Goal: Task Accomplishment & Management: Complete application form

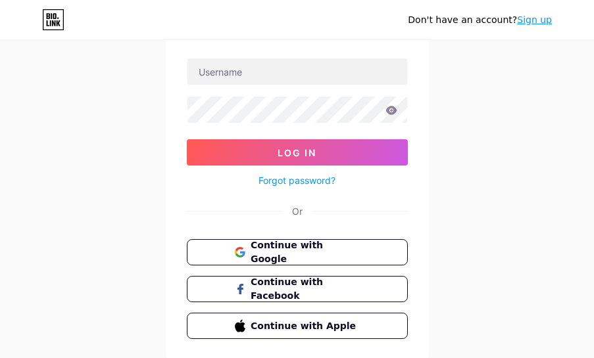
scroll to position [61, 0]
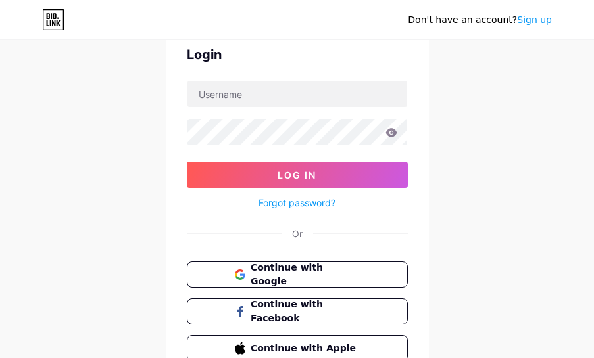
click at [314, 108] on form "Log In Forgot password?" at bounding box center [297, 145] width 221 height 131
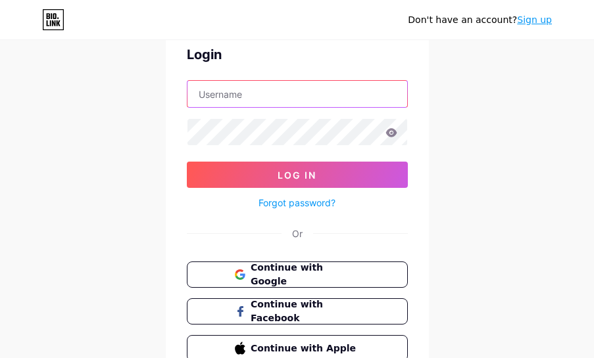
click at [318, 102] on input "text" at bounding box center [297, 94] width 220 height 26
click at [321, 98] on input "text" at bounding box center [297, 94] width 220 height 26
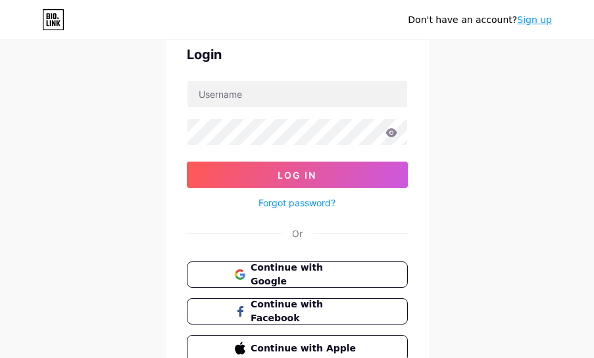
click at [458, 119] on div "Don't have an account? Sign up Login Log In Forgot password? Or Continue with G…" at bounding box center [297, 181] width 594 height 485
click at [510, 231] on div "Don't have an account? Sign up Login Log In Forgot password? Or Continue with G…" at bounding box center [297, 181] width 594 height 485
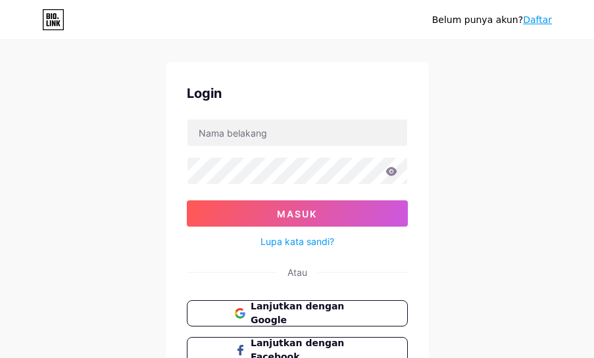
scroll to position [0, 0]
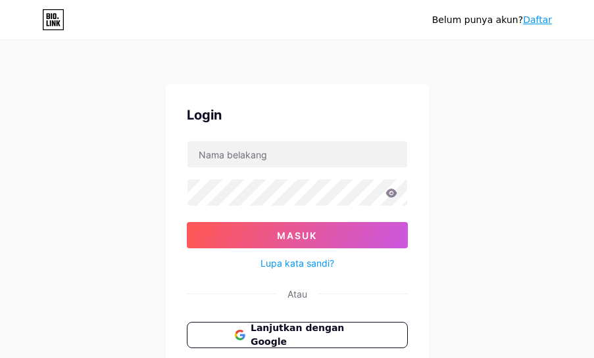
click at [535, 22] on font "Daftar" at bounding box center [537, 19] width 29 height 11
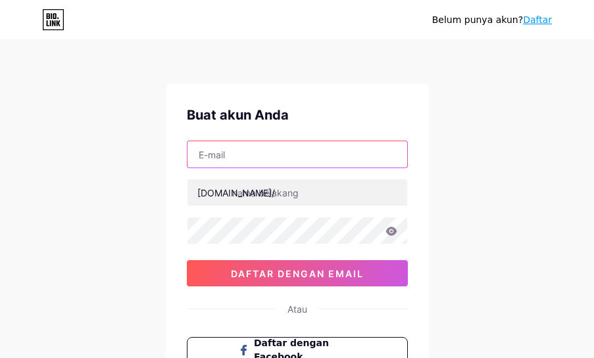
click at [347, 150] on input "text" at bounding box center [297, 154] width 220 height 26
paste input "[EMAIL_ADDRESS][PERSON_NAME][DOMAIN_NAME]"
type input "[EMAIL_ADDRESS][PERSON_NAME][DOMAIN_NAME]"
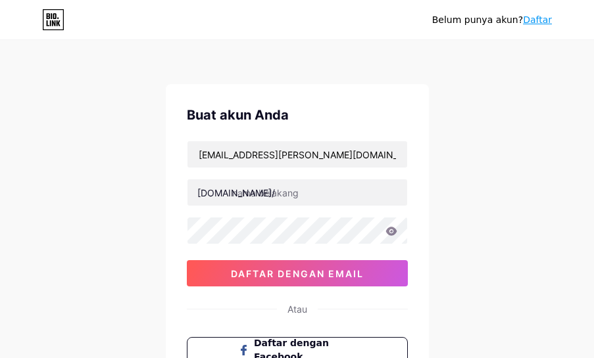
drag, startPoint x: 470, startPoint y: 133, endPoint x: 459, endPoint y: 145, distance: 15.8
click at [470, 132] on div "Belum punya akun? Daftar Buat akun Anda grey.orozco@radiant-flow.org bio.link/ …" at bounding box center [297, 251] width 594 height 503
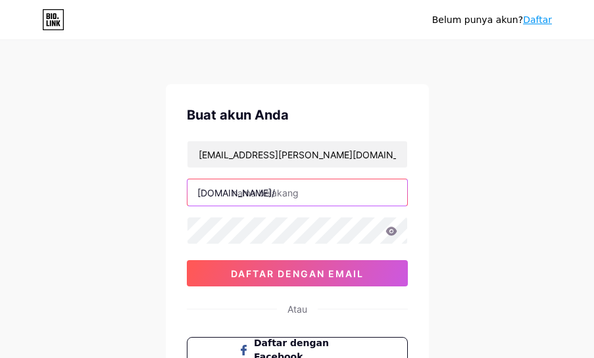
click at [369, 193] on input "text" at bounding box center [297, 193] width 220 height 26
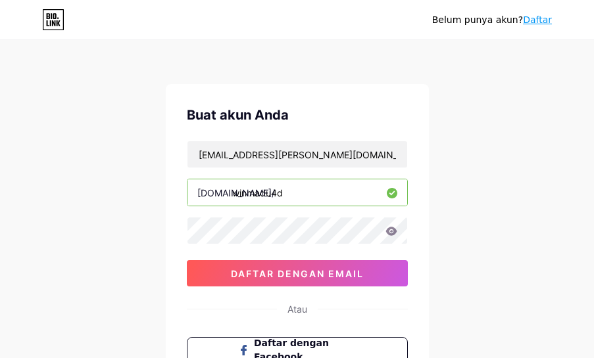
type input "winmadu4d"
click at [394, 231] on icon at bounding box center [390, 231] width 11 height 9
click at [391, 231] on icon at bounding box center [390, 231] width 11 height 9
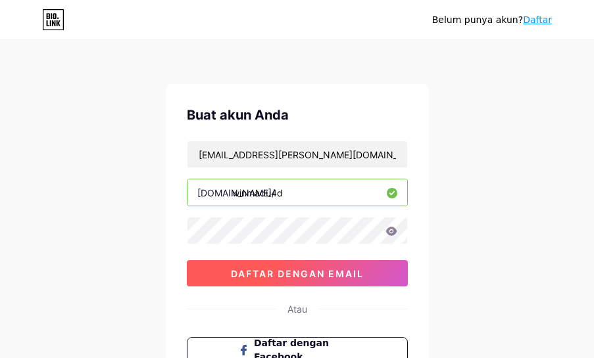
click at [342, 266] on button "daftar dengan email" at bounding box center [297, 273] width 221 height 26
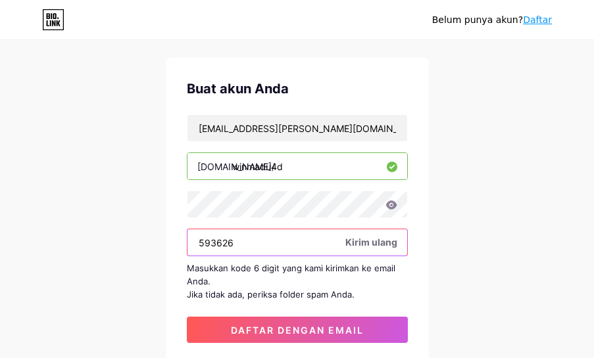
scroll to position [66, 0]
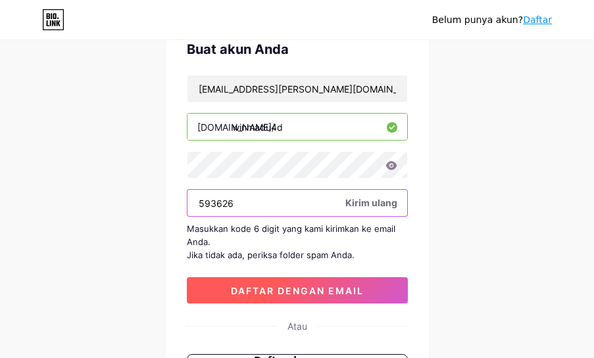
type input "593626"
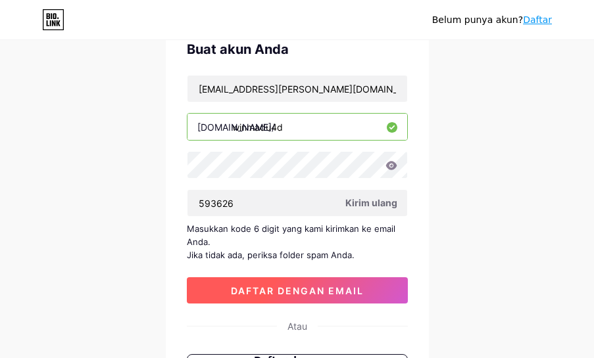
click at [372, 286] on button "daftar dengan email" at bounding box center [297, 291] width 221 height 26
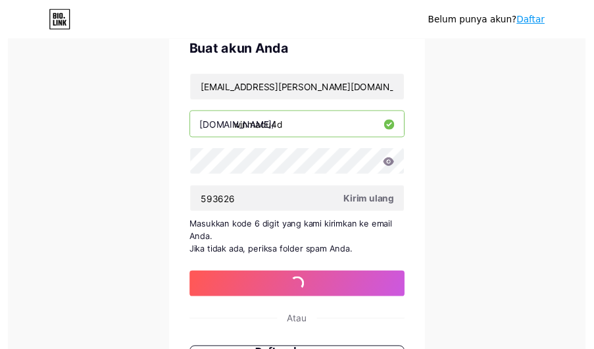
scroll to position [0, 0]
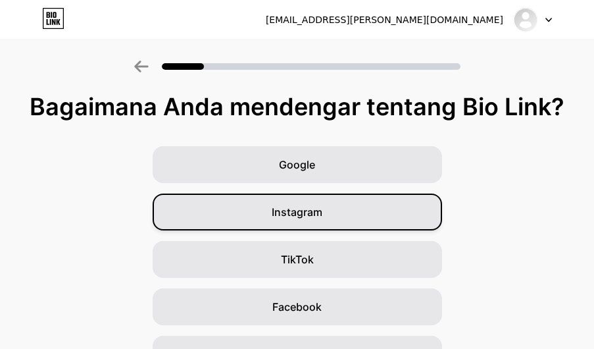
click at [383, 215] on div "Instagram" at bounding box center [297, 211] width 289 height 37
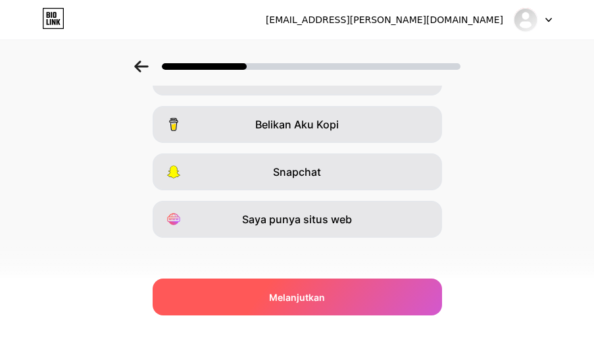
scroll to position [284, 0]
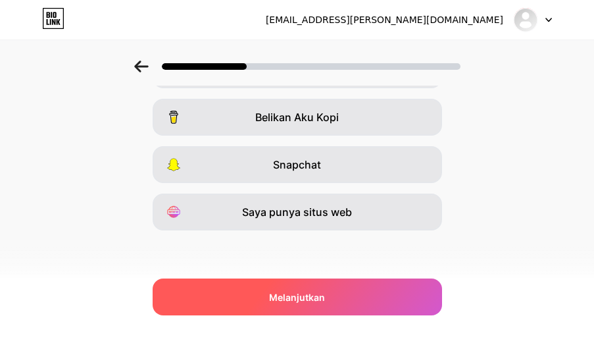
click at [370, 293] on div "Melanjutkan" at bounding box center [297, 296] width 289 height 37
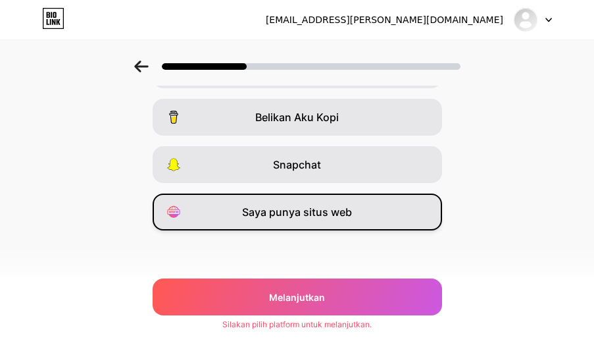
click at [350, 209] on font "Saya punya situs web" at bounding box center [297, 211] width 110 height 13
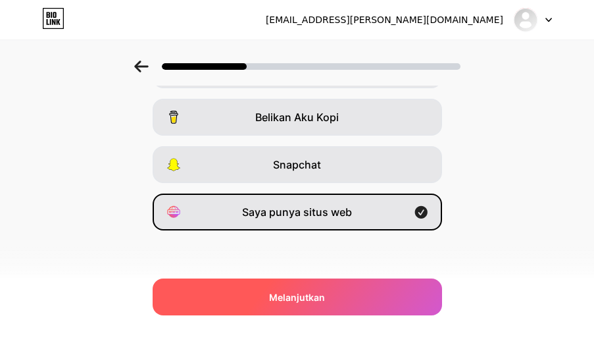
click at [355, 285] on div "Melanjutkan" at bounding box center [297, 296] width 289 height 37
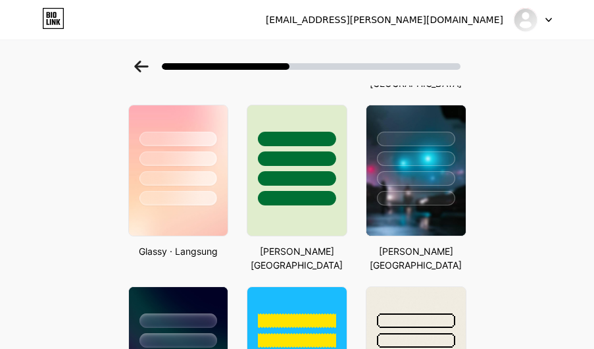
scroll to position [460, 0]
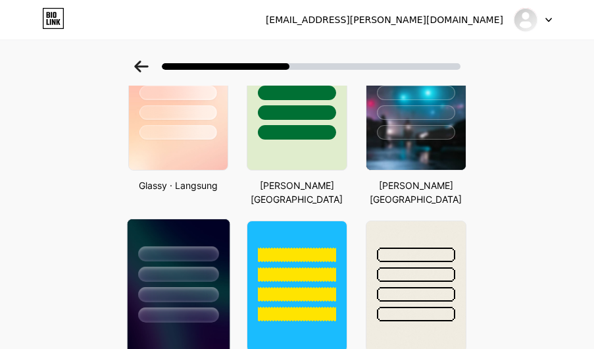
click at [191, 287] on div at bounding box center [178, 294] width 80 height 15
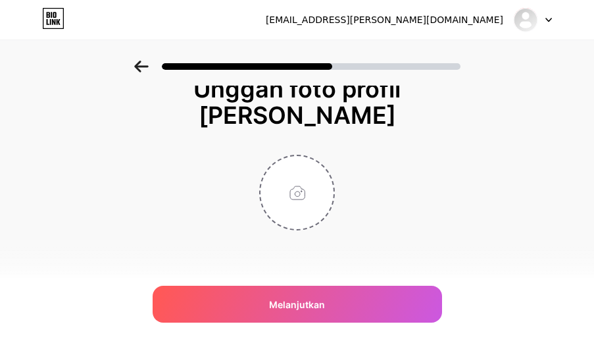
scroll to position [0, 0]
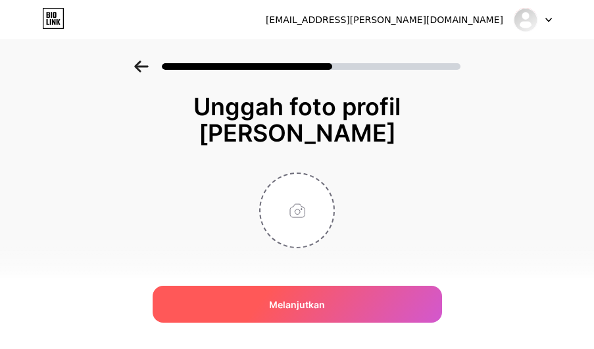
click at [345, 308] on div "Melanjutkan" at bounding box center [297, 303] width 289 height 37
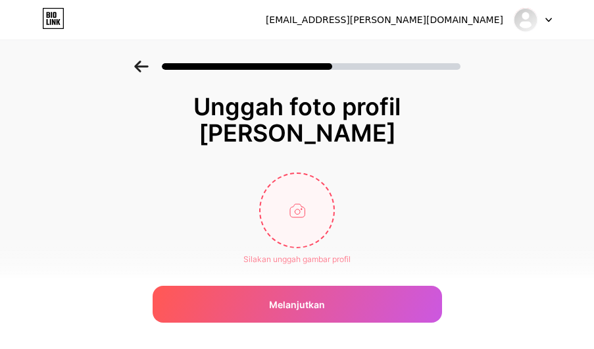
click at [308, 217] on input "file" at bounding box center [296, 210] width 73 height 73
type input "C:\fakepath\1.jpg"
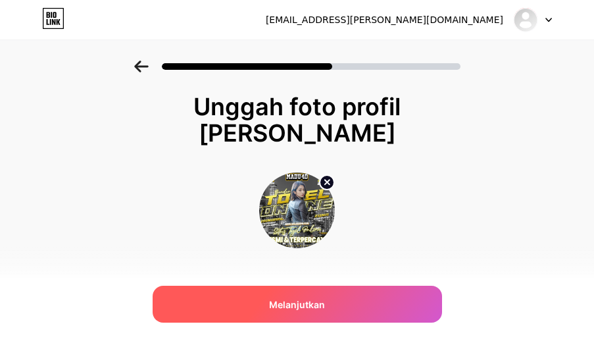
click at [366, 303] on div "Melanjutkan" at bounding box center [297, 303] width 289 height 37
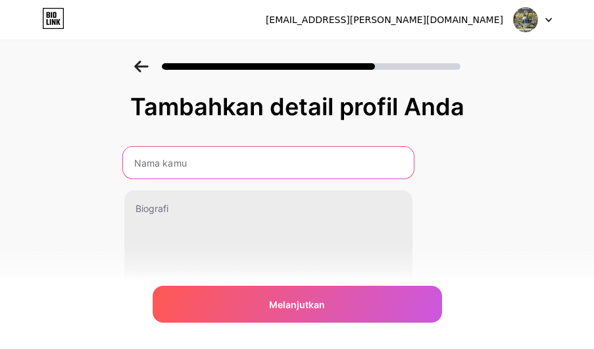
click at [353, 165] on input "text" at bounding box center [267, 163] width 291 height 32
type input "madu4dpro"
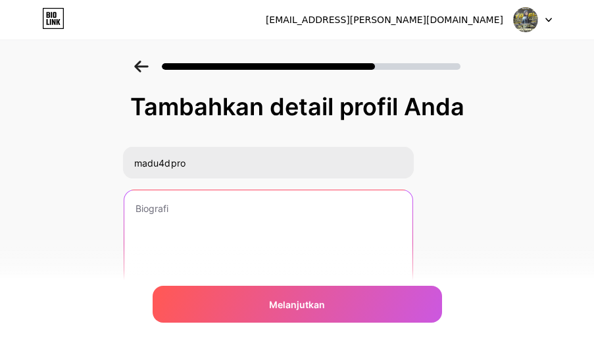
click at [326, 224] on textarea at bounding box center [268, 243] width 288 height 106
paste textarea "✨ Keunggulan MADU4D: 🎰 Slot Gacor dengan ribuan pilihan game populer. ⚽ Bola & …"
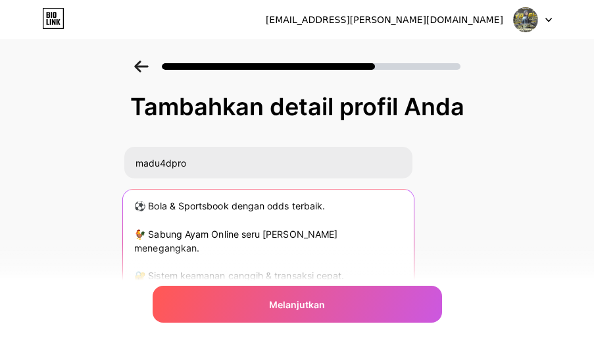
scroll to position [68, 0]
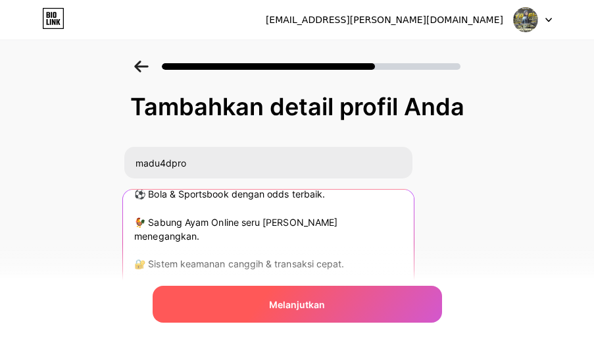
type textarea "✨ Keunggulan MADU4D: 🎰 Slot Gacor dengan ribuan pilihan game populer. ⚽ Bola & …"
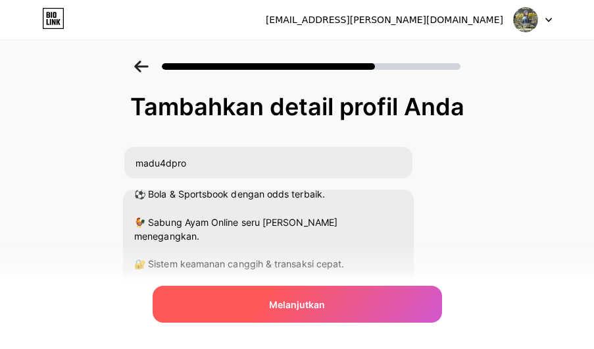
click at [315, 303] on font "Melanjutkan" at bounding box center [297, 304] width 56 height 11
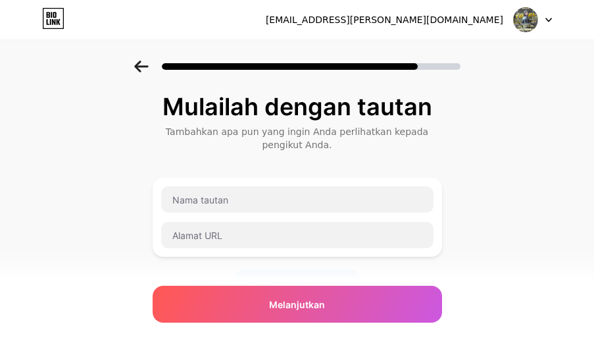
click at [74, 211] on div "Mulailah dengan tautan Tambahkan apa pun yang ingin Anda perlihatkan kepada pen…" at bounding box center [297, 299] width 594 height 476
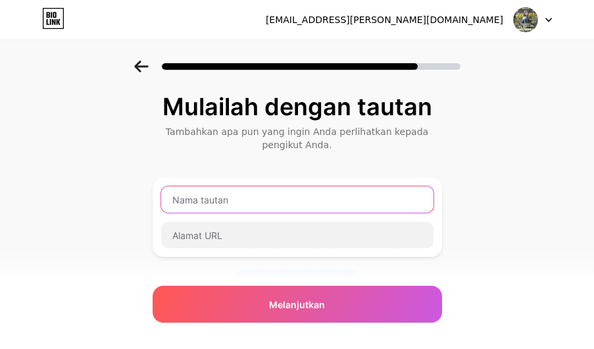
click at [405, 203] on input "text" at bounding box center [297, 199] width 272 height 26
type input "FOLLOW ME"
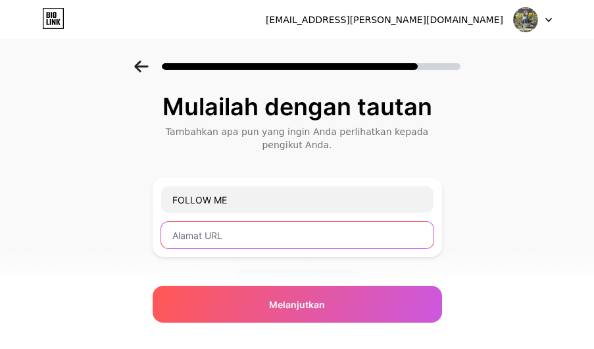
click at [286, 232] on input "text" at bounding box center [297, 235] width 272 height 26
paste input "https://www.instagram.com/admincantikmd4d/"
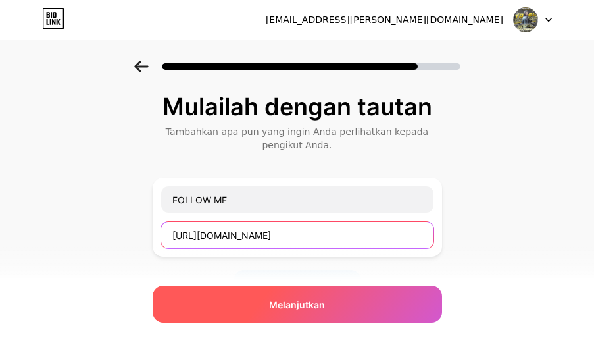
type input "https://www.instagram.com/admincantikmd4d/"
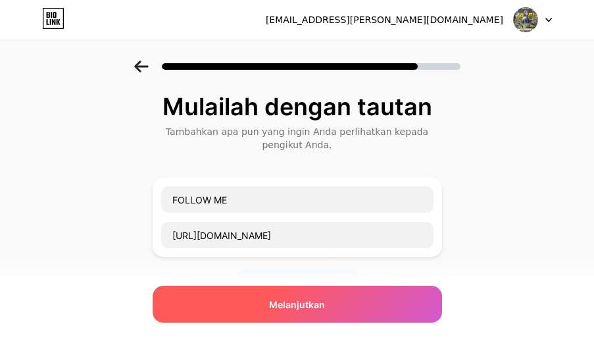
click at [283, 297] on span "Melanjutkan" at bounding box center [297, 304] width 56 height 14
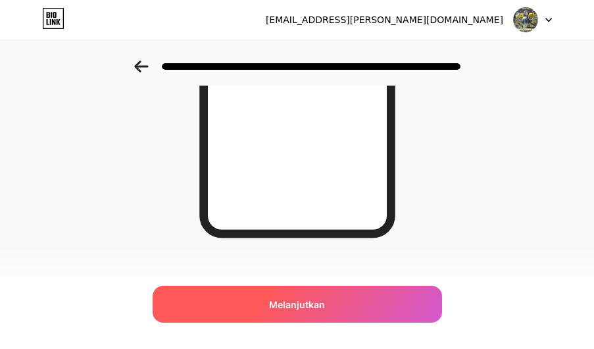
scroll to position [312, 0]
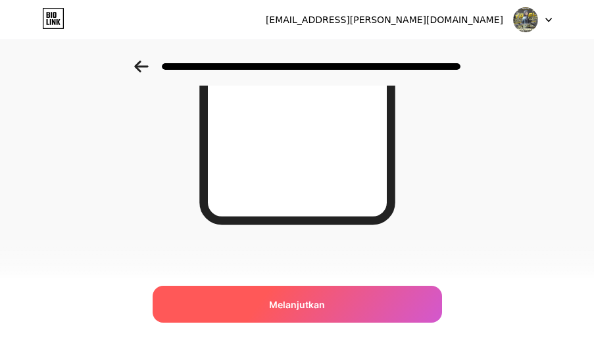
click at [334, 305] on div "Melanjutkan" at bounding box center [297, 303] width 289 height 37
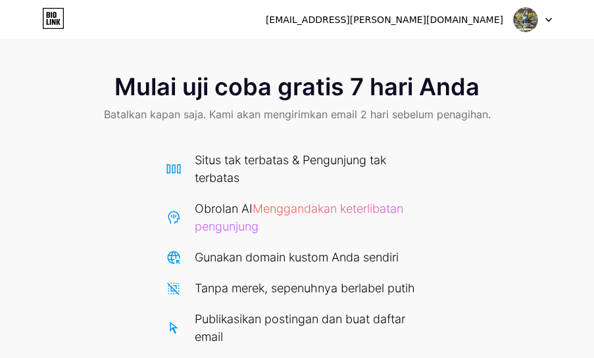
scroll to position [224, 0]
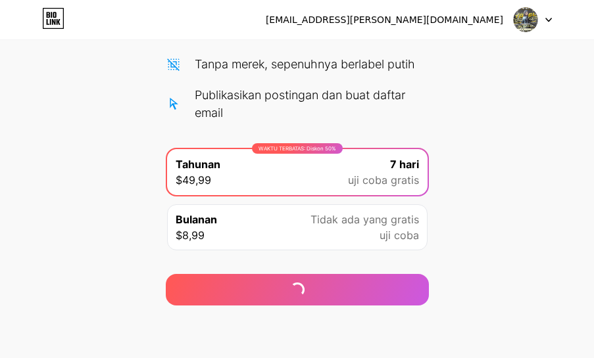
click at [549, 18] on icon at bounding box center [548, 20] width 7 height 5
click at [549, 20] on icon at bounding box center [548, 19] width 5 height 3
click at [524, 185] on div "Mulai uji coba gratis 7 hari Anda Batalkan kapan saja. Kami akan mengirimkan em…" at bounding box center [297, 71] width 594 height 470
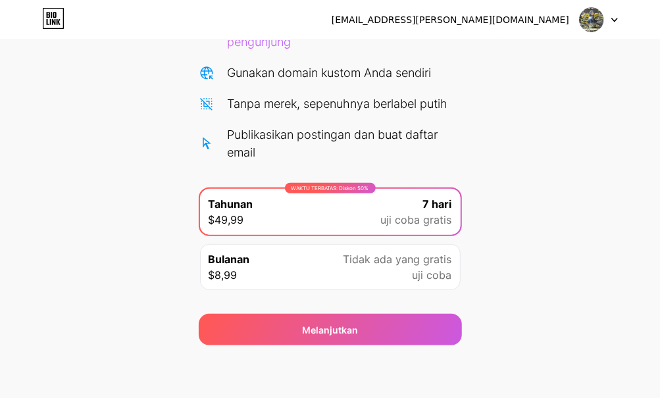
scroll to position [0, 0]
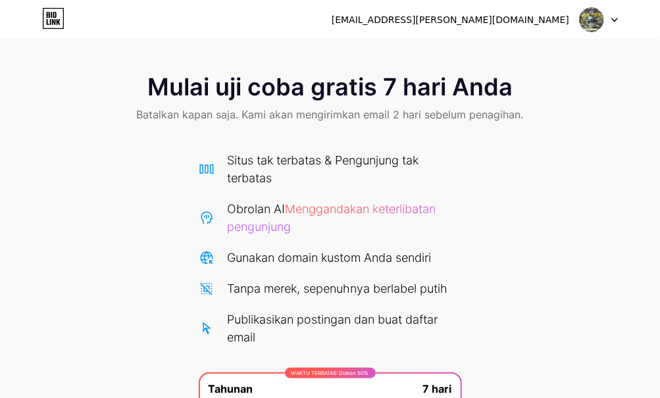
click at [566, 158] on div "Mulai uji coba gratis 7 hari Anda Batalkan kapan saja. Kami akan mengirimkan em…" at bounding box center [330, 296] width 660 height 470
click at [54, 22] on icon at bounding box center [53, 22] width 3 height 6
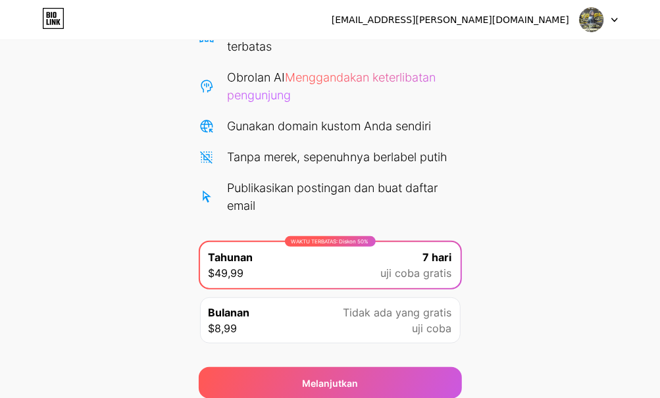
scroll to position [185, 0]
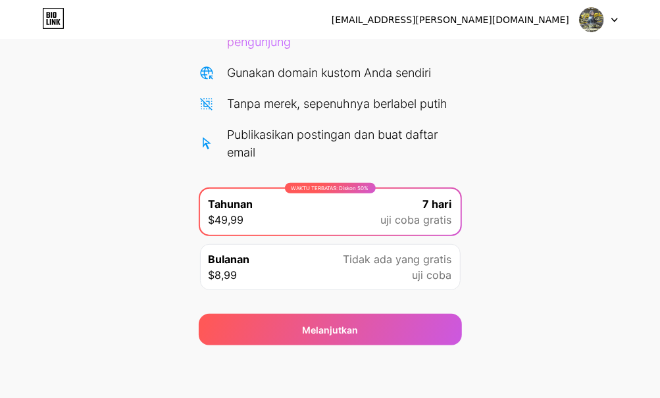
click at [424, 214] on font "uji coba gratis" at bounding box center [416, 219] width 71 height 13
click at [396, 264] on font "Tidak ada yang gratis" at bounding box center [397, 259] width 109 height 13
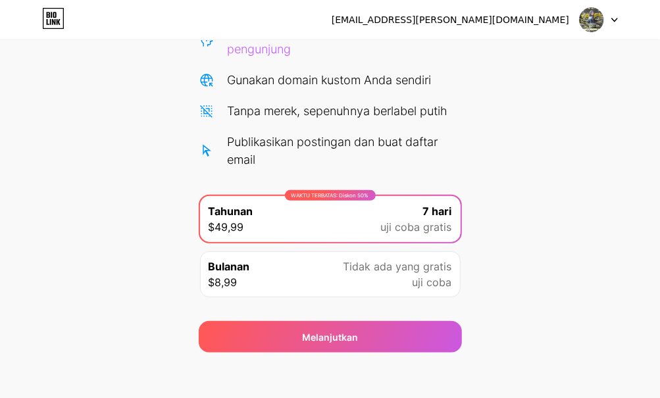
scroll to position [185, 0]
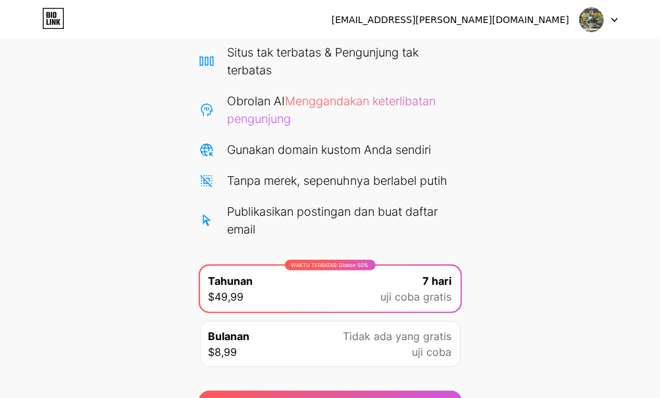
scroll to position [185, 0]
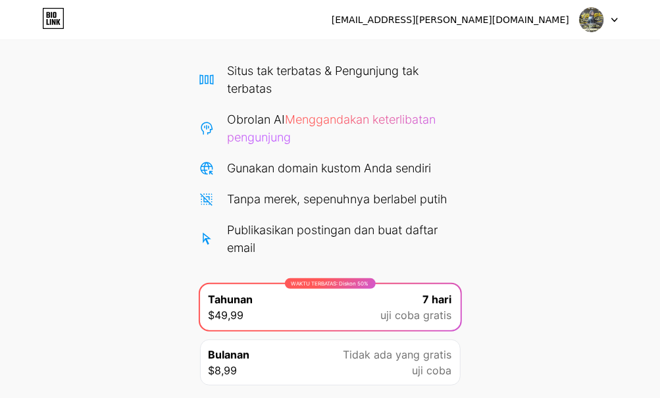
scroll to position [185, 0]
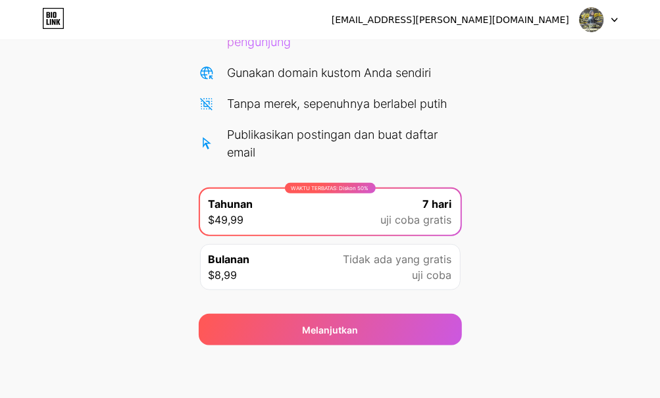
click at [606, 22] on div at bounding box center [598, 20] width 38 height 24
click at [590, 124] on div "Mulai uji coba gratis 7 hari Anda Batalkan kapan saja. Kami akan mengirimkan em…" at bounding box center [330, 111] width 660 height 470
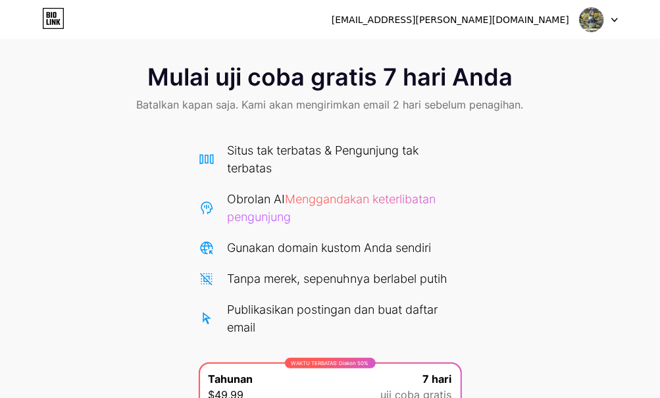
scroll to position [0, 0]
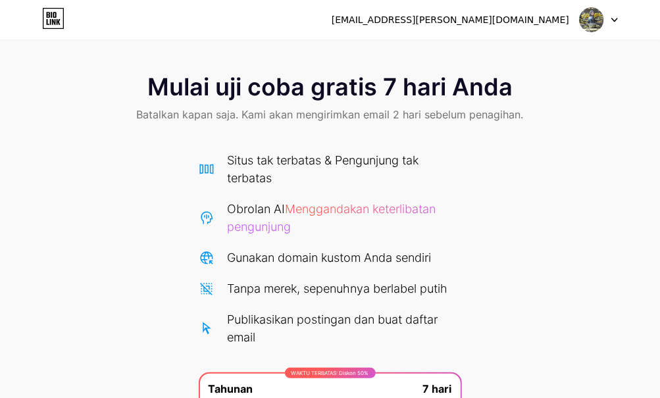
click at [576, 174] on div "Mulai uji coba gratis 7 hari Anda Batalkan kapan saja. Kami akan mengirimkan em…" at bounding box center [330, 296] width 660 height 470
click at [616, 24] on div at bounding box center [598, 20] width 38 height 24
click at [520, 57] on li "Keluar" at bounding box center [535, 54] width 163 height 36
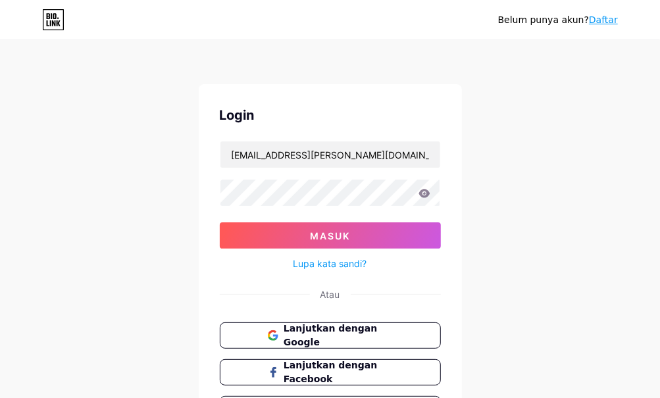
click at [502, 74] on div "Belum punya akun? Daftar Login [EMAIL_ADDRESS][PERSON_NAME][DOMAIN_NAME] Masuk …" at bounding box center [330, 242] width 660 height 485
click at [56, 327] on div "Belum punya akun? Daftar Login [EMAIL_ADDRESS][PERSON_NAME][DOMAIN_NAME] Masuk …" at bounding box center [330, 242] width 660 height 485
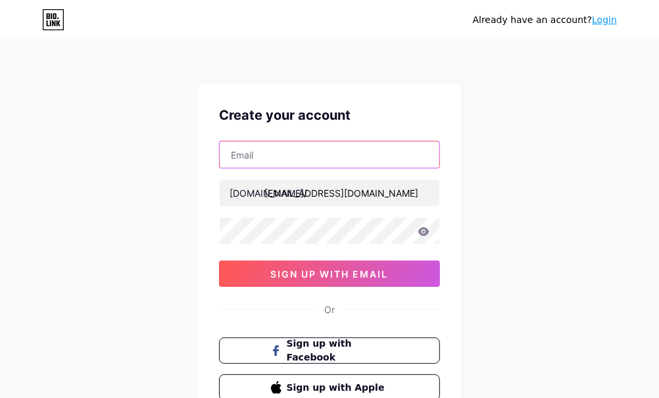
type input "[EMAIL_ADDRESS][PERSON_NAME][DOMAIN_NAME]"
click at [363, 159] on input "text" at bounding box center [330, 154] width 220 height 26
click at [400, 149] on input "text" at bounding box center [330, 154] width 220 height 26
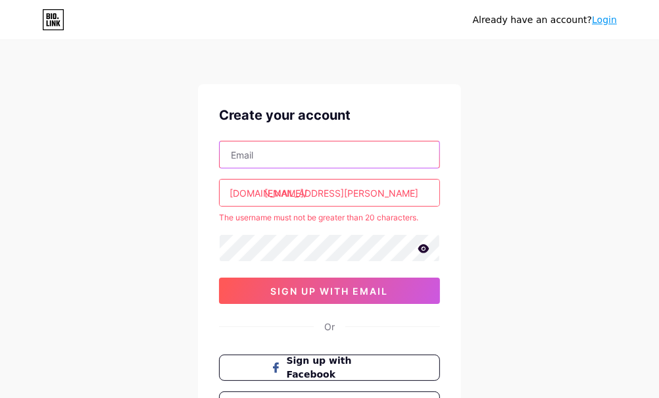
click at [385, 149] on input "text" at bounding box center [330, 154] width 220 height 26
paste input "karter.baker.5732@quiet-branch.com"
paste input "text"
type input "karter.baker.5732@quiet-branch.com"
click at [356, 151] on input "karter.baker.5732@quiet-branch.com" at bounding box center [330, 154] width 220 height 26
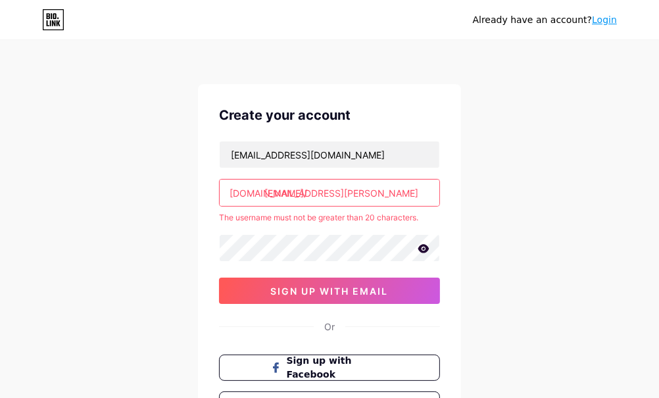
click at [369, 194] on input "[EMAIL_ADDRESS][PERSON_NAME][DOMAIN_NAME]" at bounding box center [330, 193] width 220 height 26
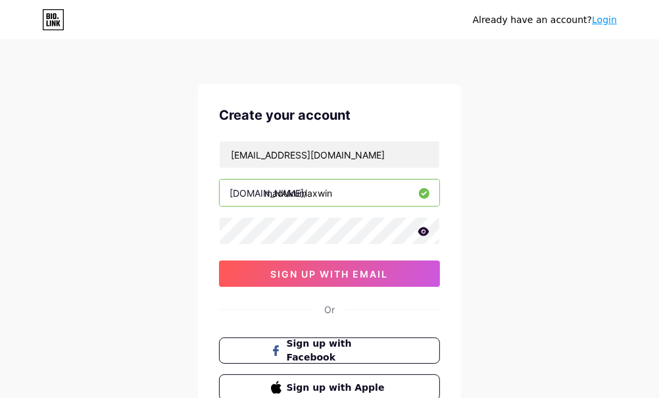
type input "madukumaxwin"
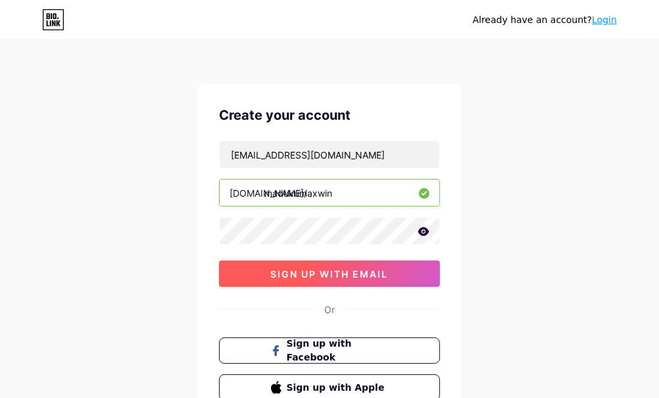
click at [354, 270] on span "sign up with email" at bounding box center [330, 273] width 118 height 11
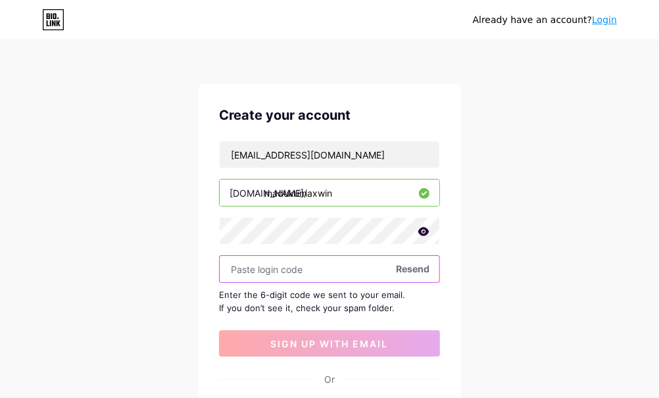
paste input "939338"
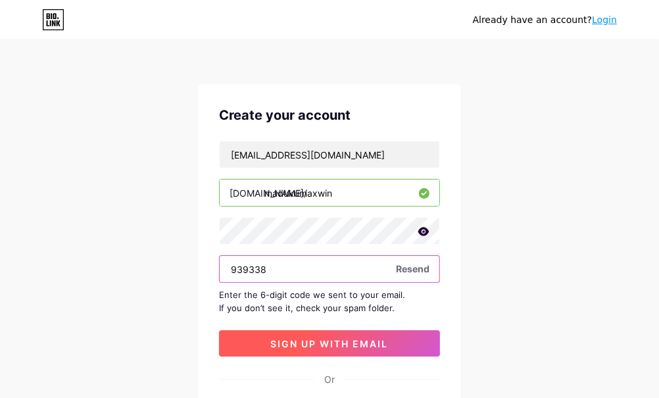
type input "939338"
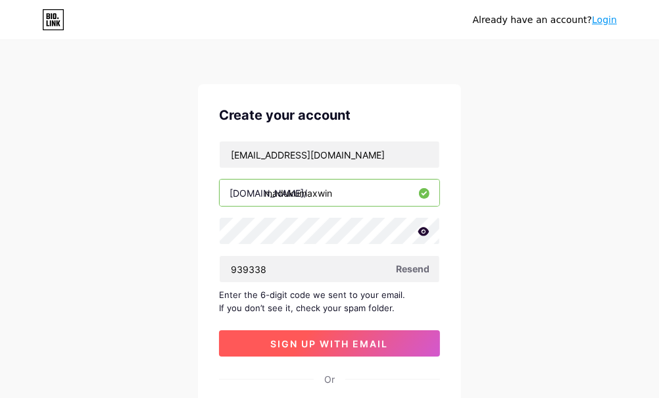
click at [399, 340] on button "sign up with email" at bounding box center [329, 343] width 221 height 26
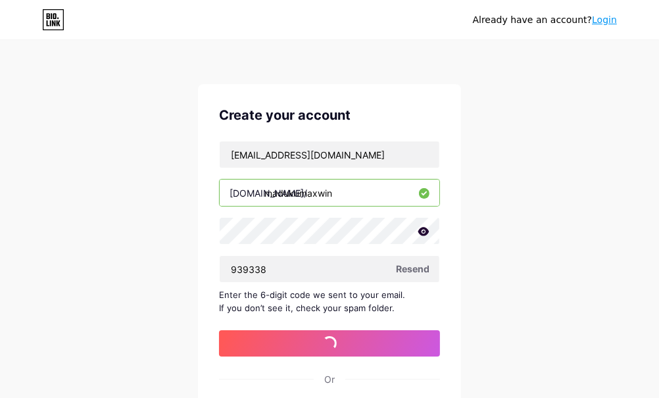
click at [528, 335] on div "Already have an account? Login Create your account karter.baker.5732@quiet-bran…" at bounding box center [329, 286] width 659 height 573
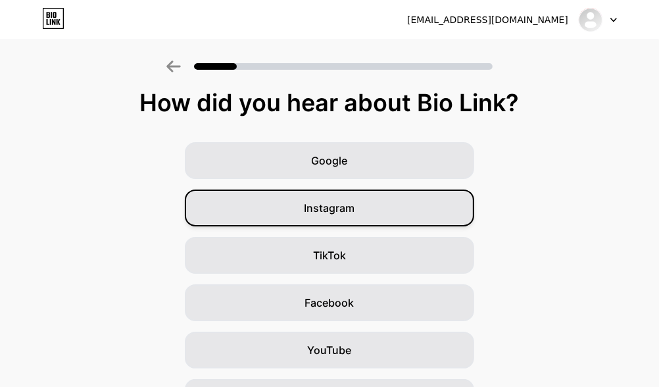
scroll to position [73, 0]
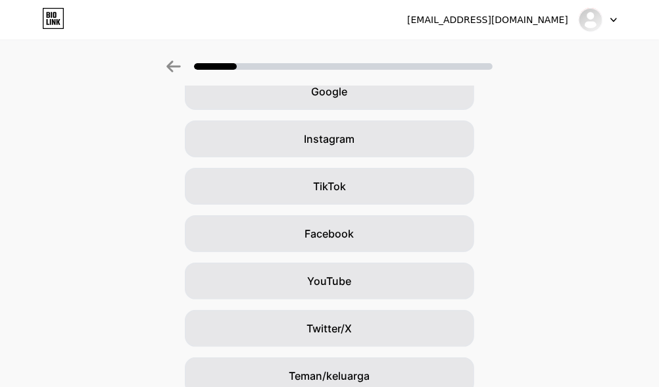
click at [537, 226] on div "Google Instagram TikTok Facebook YouTube Twitter/X Teman/keluarga Lainnya" at bounding box center [329, 257] width 659 height 368
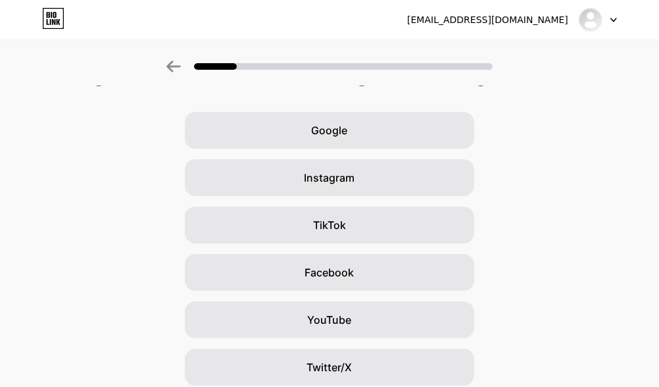
scroll to position [34, 0]
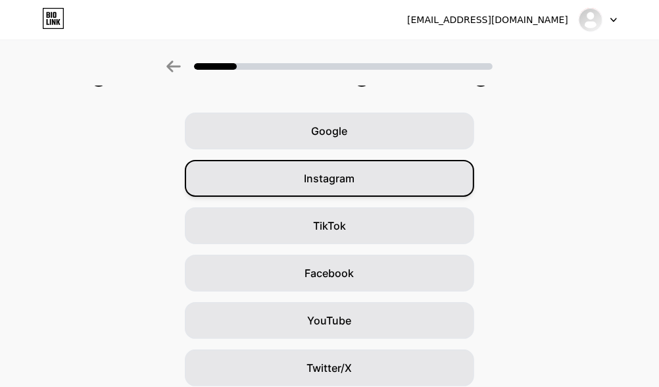
click at [368, 182] on div "Instagram" at bounding box center [329, 178] width 289 height 37
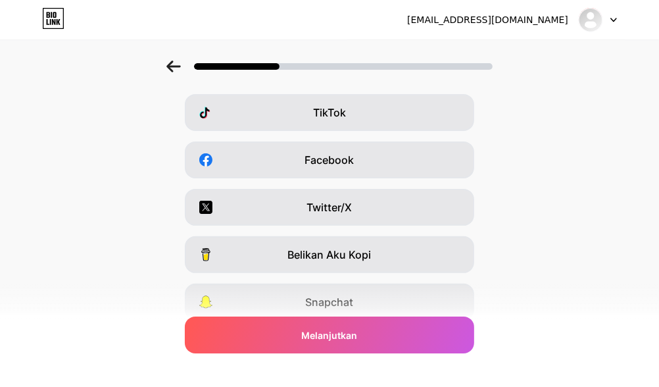
scroll to position [245, 0]
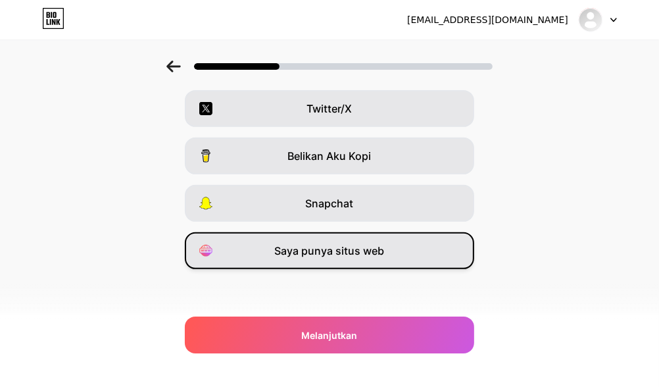
click at [369, 253] on font "Saya punya situs web" at bounding box center [330, 250] width 110 height 13
click at [355, 251] on font "Saya punya situs web" at bounding box center [330, 250] width 110 height 13
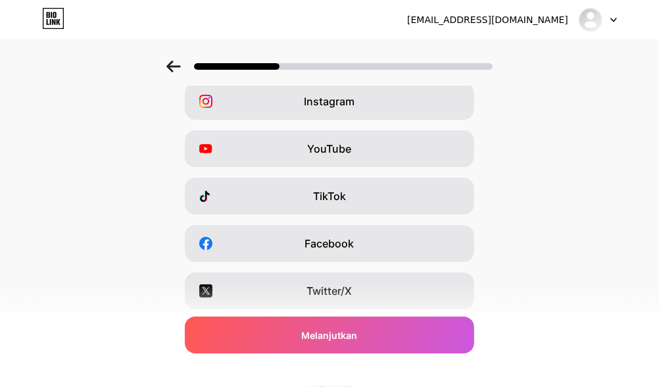
scroll to position [0, 0]
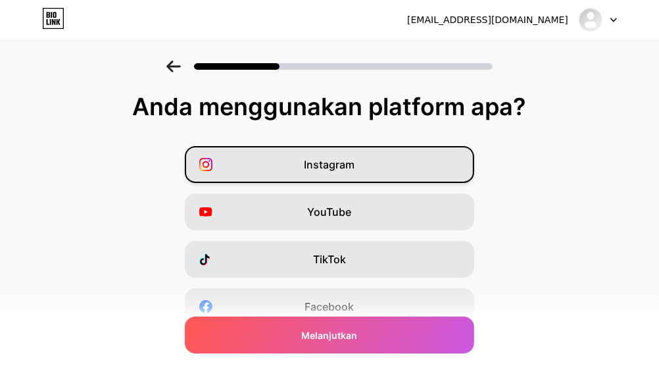
click at [345, 159] on font "Instagram" at bounding box center [330, 164] width 51 height 13
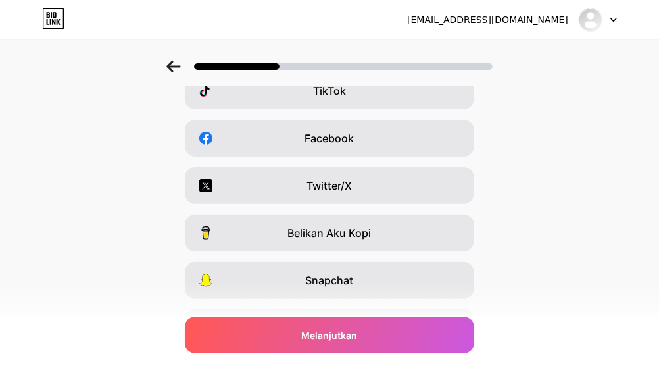
scroll to position [245, 0]
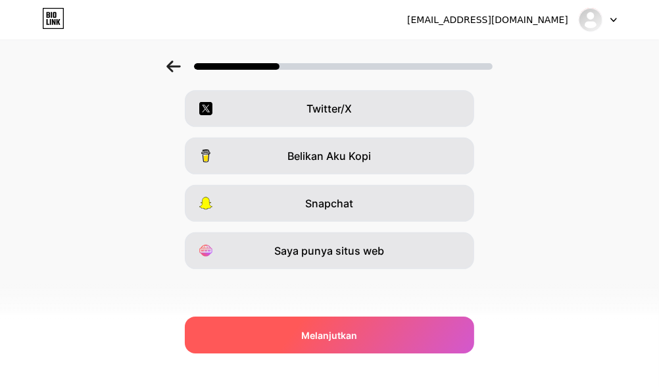
click at [357, 332] on font "Melanjutkan" at bounding box center [330, 335] width 56 height 11
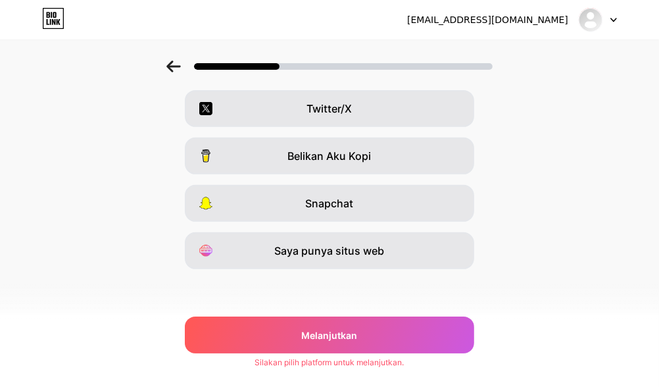
click at [612, 20] on icon at bounding box center [613, 19] width 5 height 3
click at [581, 136] on div "Instagram YouTube TikTok Facebook Twitter/X Belikan Aku Kopi Snapchat Saya puny…" at bounding box center [330, 85] width 646 height 368
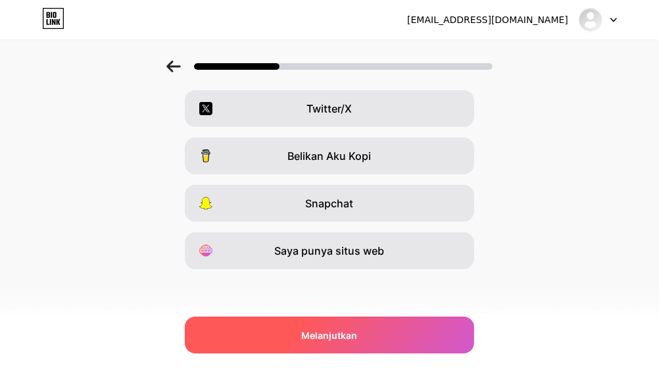
click at [347, 323] on div "Melanjutkan" at bounding box center [329, 334] width 289 height 37
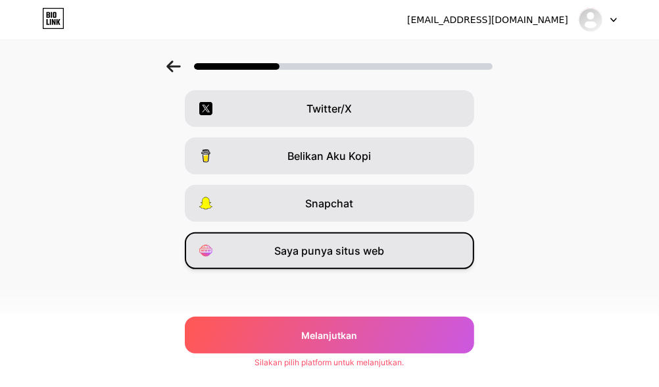
click at [358, 247] on font "Saya punya situs web" at bounding box center [330, 250] width 110 height 13
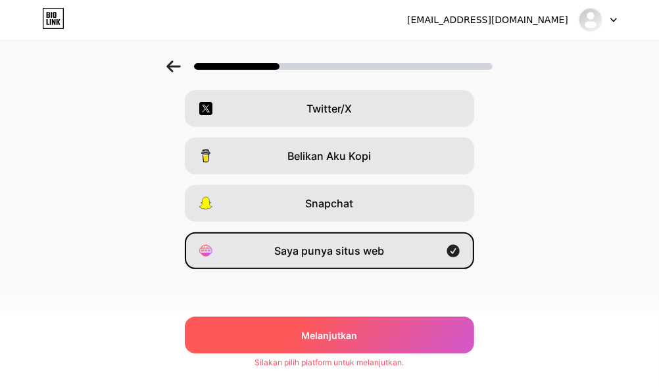
click at [351, 330] on font "Melanjutkan" at bounding box center [330, 335] width 56 height 11
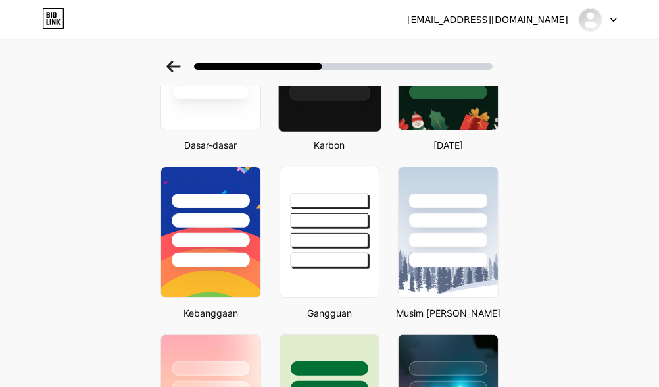
scroll to position [365, 0]
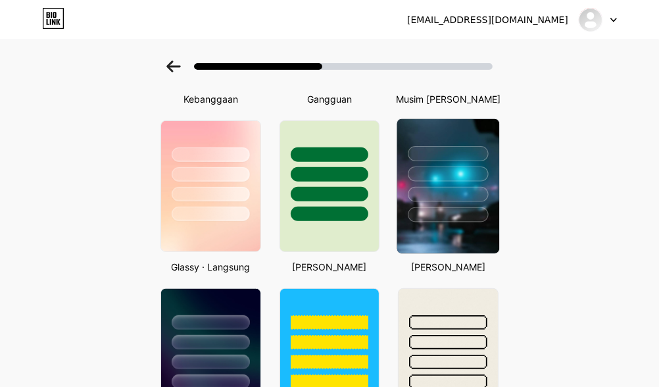
click at [441, 215] on div at bounding box center [448, 170] width 102 height 103
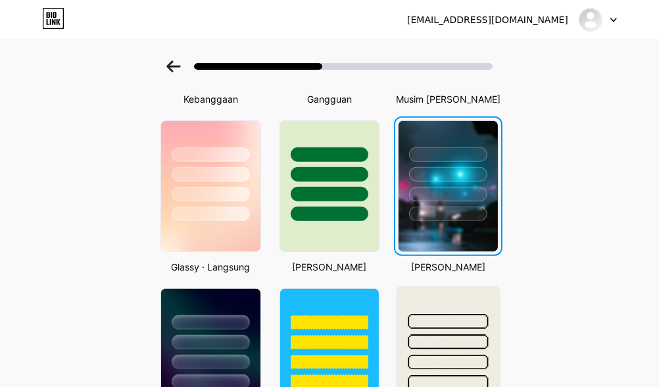
scroll to position [0, 0]
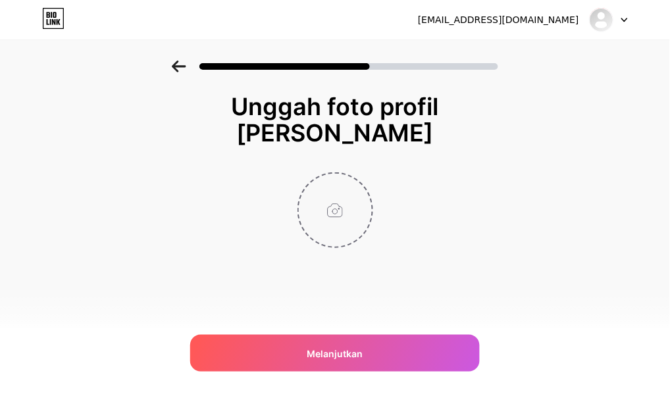
click at [345, 213] on input "file" at bounding box center [335, 210] width 73 height 73
type input "C:\fakepath\04 SEPTEMBER 2025.jpg"
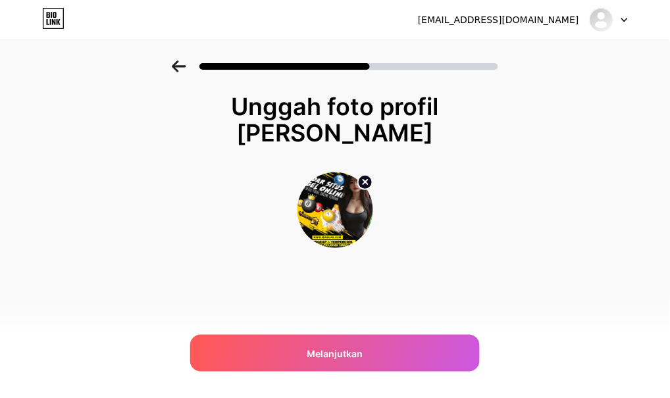
click at [155, 266] on div "Unggah foto profil Anda Melanjutkan" at bounding box center [335, 187] width 670 height 253
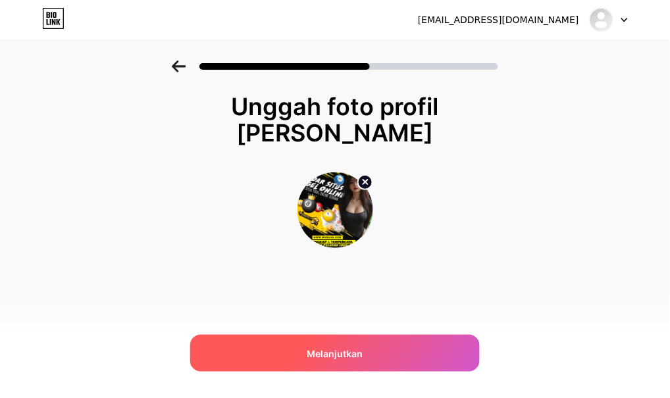
click at [369, 347] on div "Melanjutkan" at bounding box center [334, 353] width 289 height 37
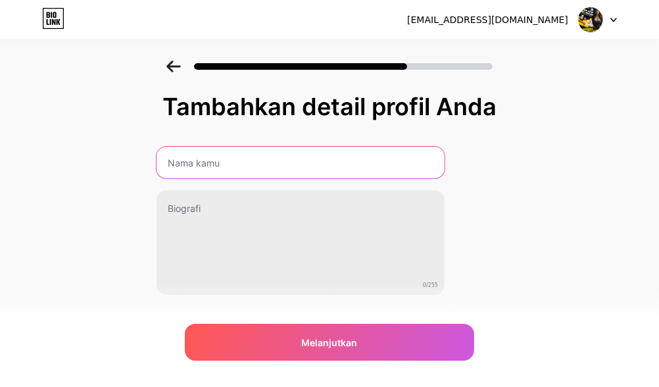
click at [408, 168] on input "text" at bounding box center [301, 163] width 288 height 32
click at [295, 156] on input "text" at bounding box center [300, 163] width 291 height 32
type input "MADU4D"
click at [338, 166] on input "text" at bounding box center [301, 163] width 288 height 32
type input "MADU4DNEWNEW"
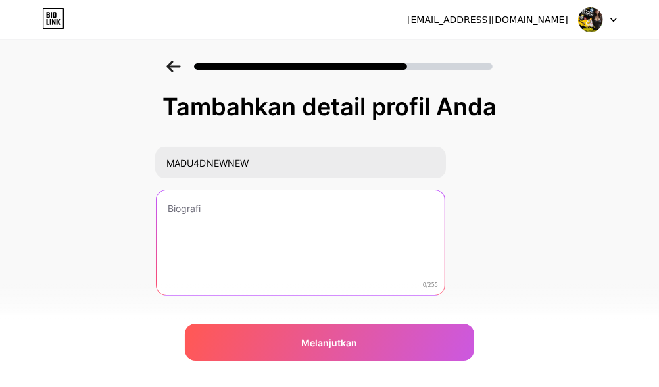
click at [328, 220] on textarea at bounding box center [301, 243] width 288 height 106
click at [212, 212] on textarea at bounding box center [301, 243] width 288 height 106
click at [324, 221] on textarea at bounding box center [300, 242] width 291 height 107
paste textarea "✨ Keunggulan MADU4D: 🎰 Slot Gacor dengan ribuan pilihan game populer. ⚽ Bola & …"
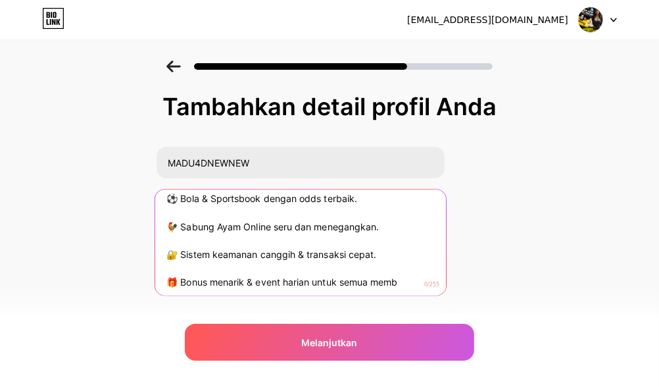
scroll to position [68, 0]
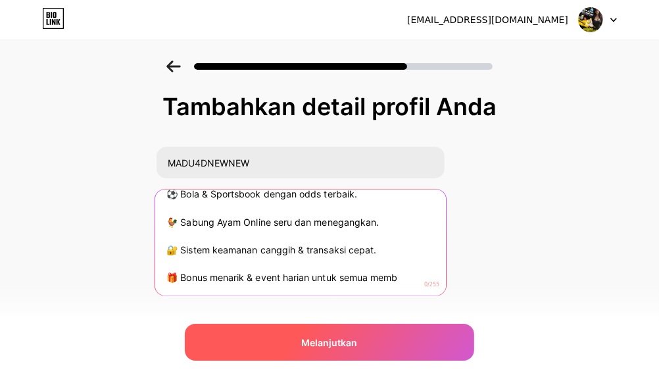
type textarea "✨ Keunggulan MADU4D: 🎰 Slot Gacor dengan ribuan pilihan game populer. ⚽ Bola & …"
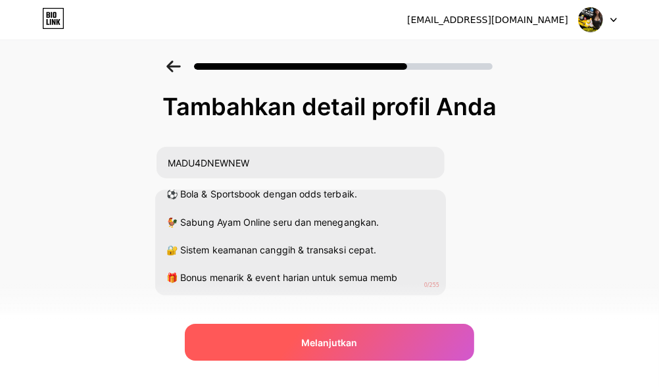
click at [358, 341] on font "Melanjutkan" at bounding box center [330, 342] width 56 height 11
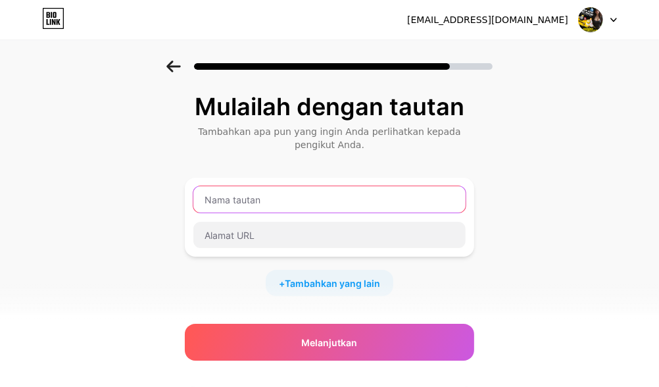
click at [399, 201] on input "text" at bounding box center [329, 199] width 272 height 26
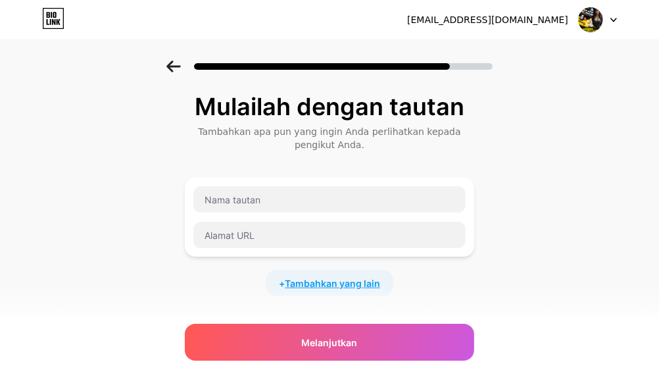
click at [376, 285] on font "Tambahkan yang lain" at bounding box center [332, 283] width 95 height 11
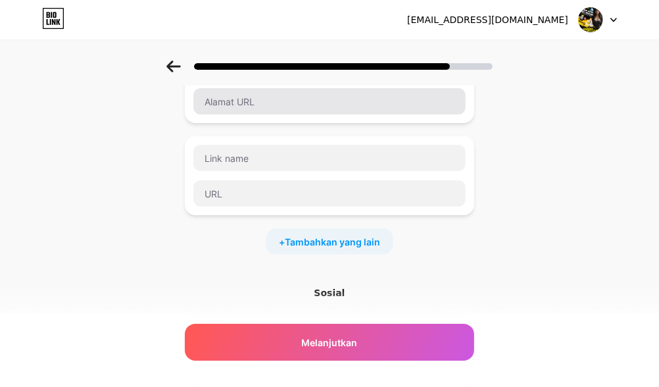
scroll to position [146, 0]
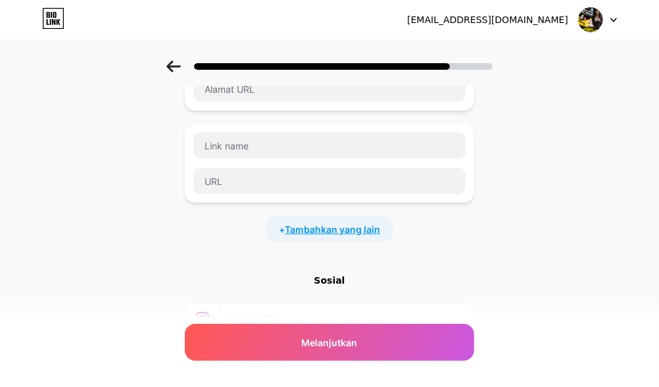
click at [341, 232] on font "Tambahkan yang lain" at bounding box center [332, 229] width 95 height 11
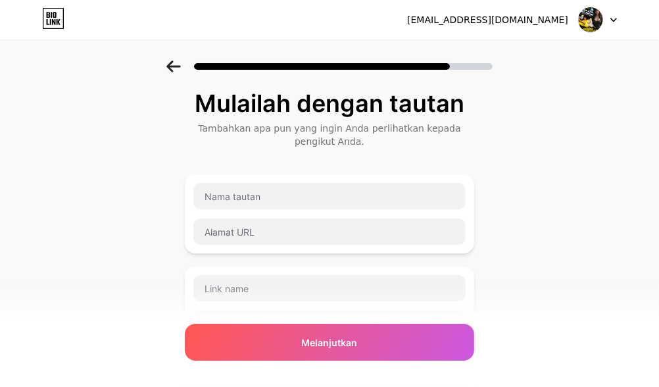
scroll to position [0, 0]
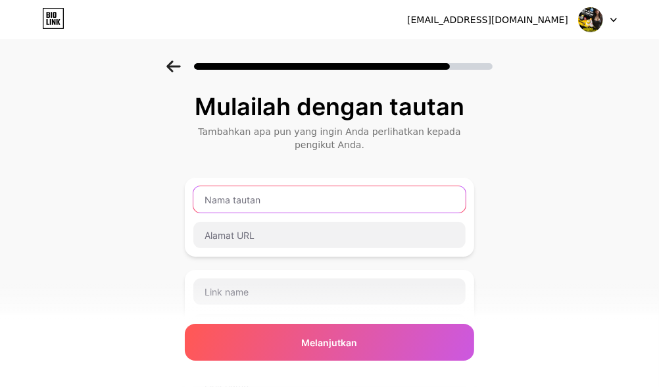
click at [320, 199] on input "text" at bounding box center [329, 199] width 272 height 26
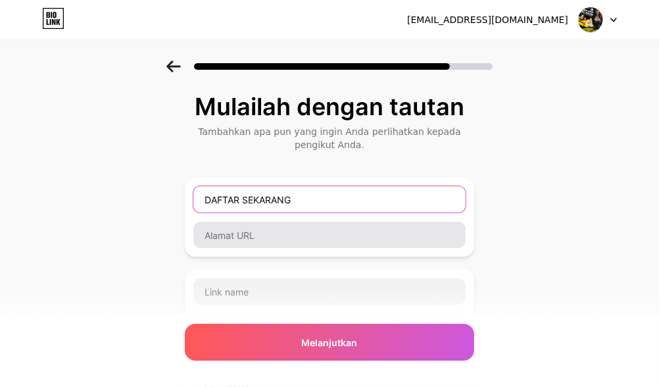
type input "DAFTAR SEKARANG"
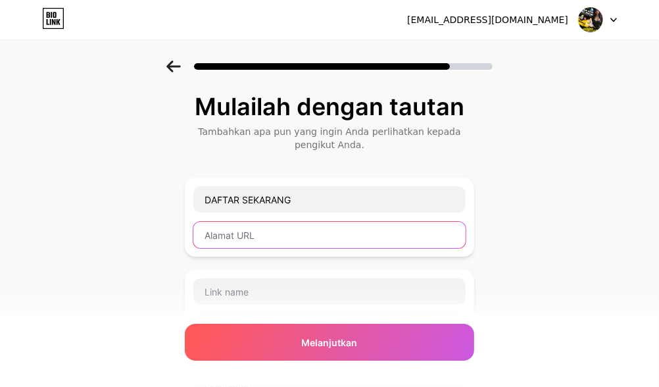
click at [330, 230] on input "text" at bounding box center [329, 235] width 272 height 26
drag, startPoint x: 217, startPoint y: 239, endPoint x: 248, endPoint y: 235, distance: 31.2
click at [217, 239] on input "text" at bounding box center [329, 235] width 272 height 26
click at [324, 240] on input "text" at bounding box center [329, 235] width 272 height 26
paste input "https://otwbro.com/madu4d/"
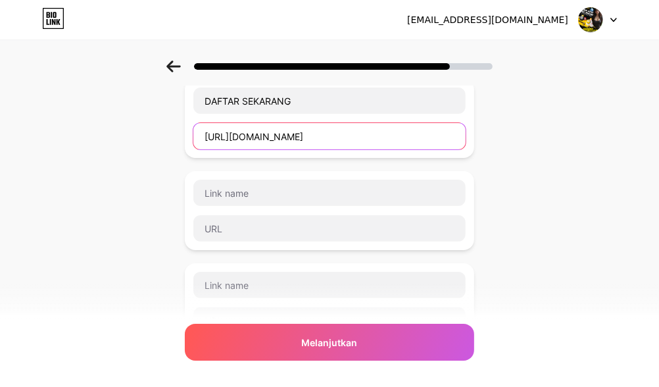
scroll to position [73, 0]
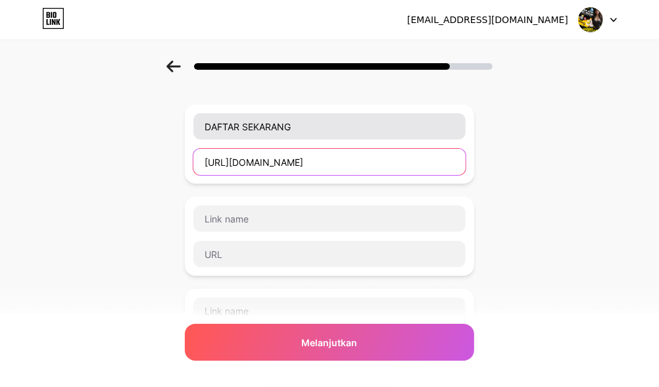
type input "https://otwbro.com/madu4d/"
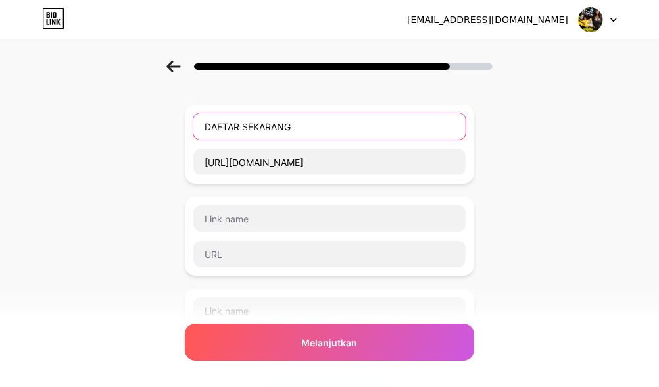
drag, startPoint x: 405, startPoint y: 128, endPoint x: 403, endPoint y: 143, distance: 15.3
click at [405, 128] on input "DAFTAR SEKARANG" at bounding box center [329, 126] width 272 height 26
click at [360, 133] on input "DAFTAR SEKARANG" at bounding box center [329, 126] width 272 height 26
click at [374, 128] on input "text" at bounding box center [329, 126] width 272 height 26
click at [306, 134] on input "text" at bounding box center [329, 126] width 272 height 26
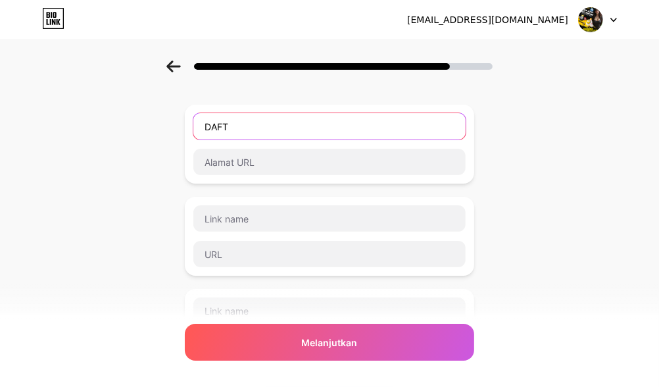
type input "DAFTA"
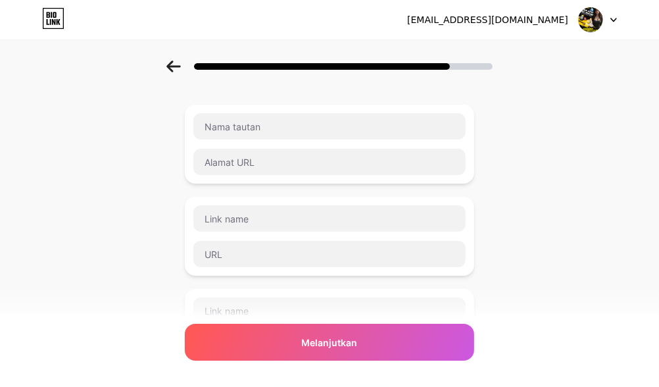
click at [465, 191] on div "+ Tambahkan yang lain" at bounding box center [329, 256] width 289 height 303
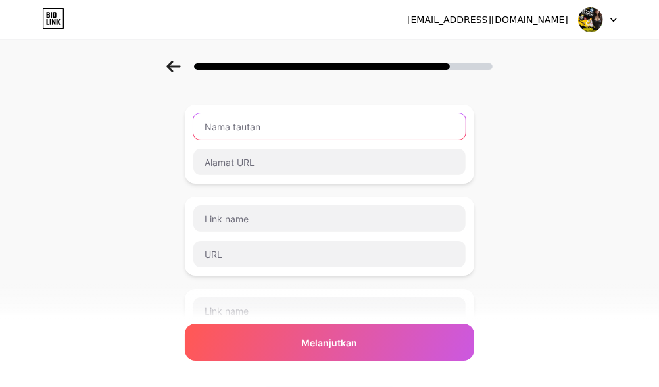
click at [318, 117] on input "text" at bounding box center [329, 126] width 272 height 26
type input "MADu"
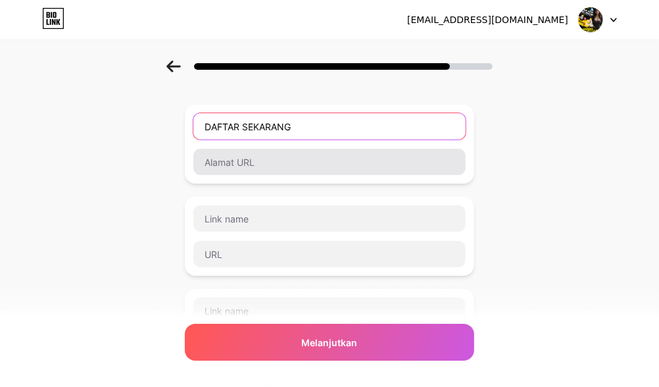
type input "DAFTAR SEKARANG"
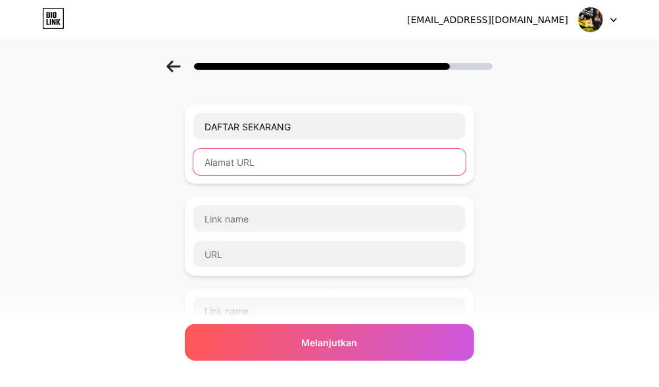
click at [317, 157] on input "text" at bounding box center [329, 162] width 272 height 26
paste input "https://otwbro.com/madu4d/"
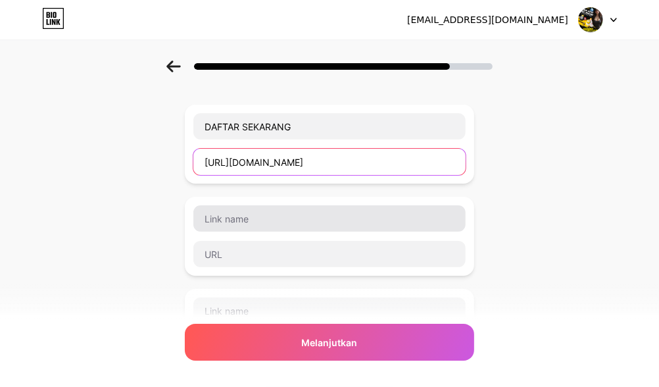
type input "https://otwbro.com/madu4d/"
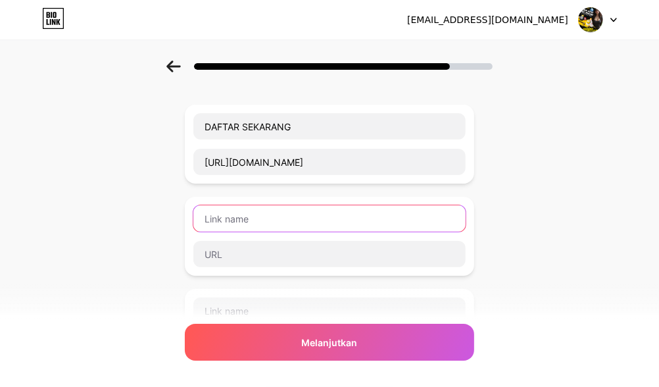
click at [405, 220] on input "text" at bounding box center [329, 218] width 272 height 26
type input "RTP ON 24 JAM ACTIVE!!"
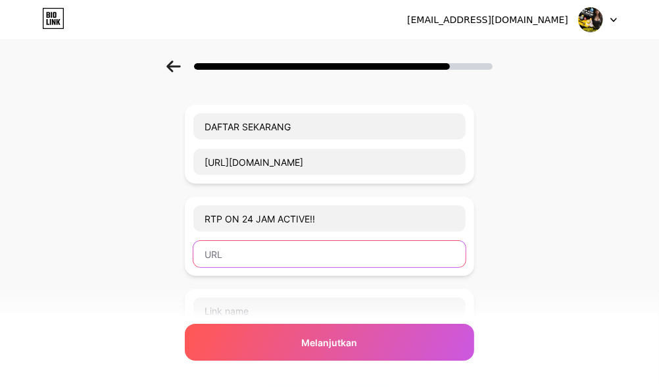
click at [291, 255] on input "text" at bounding box center [329, 254] width 272 height 26
paste input "https://otwbro.com/rtpmadu4d/"
type input "https://otwbro.com/rtpmadu4d/"
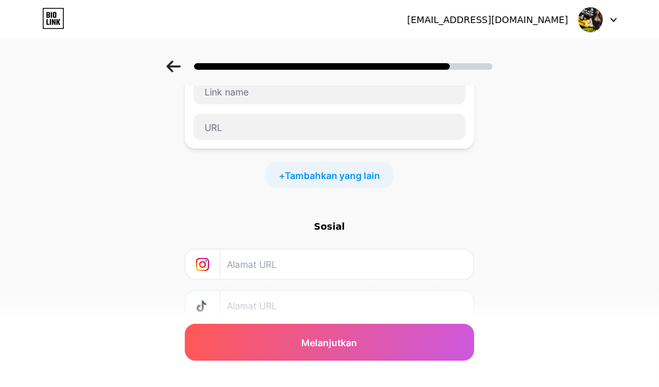
scroll to position [219, 0]
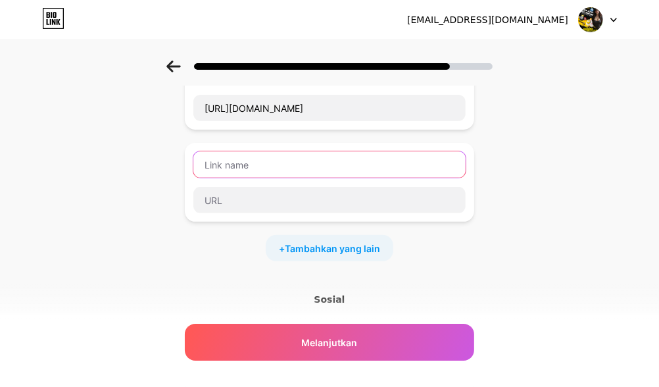
click at [301, 164] on input "text" at bounding box center [329, 164] width 272 height 26
type input "Hubungin Kami Disini"
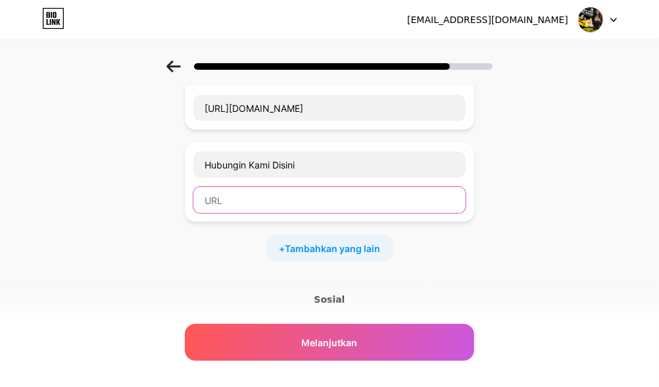
click at [303, 203] on input "text" at bounding box center [329, 200] width 272 height 26
paste input "http://apakabar.site/wa/madu4d/"
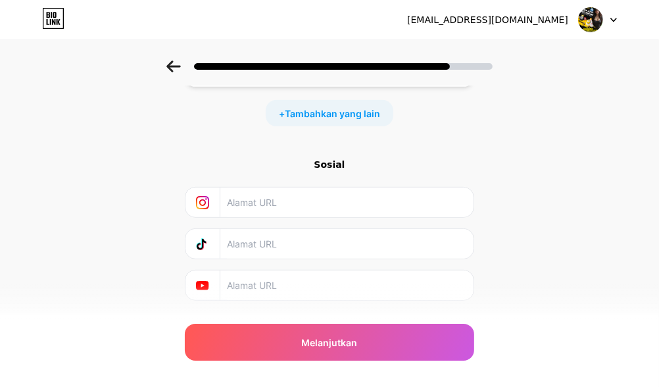
scroll to position [365, 0]
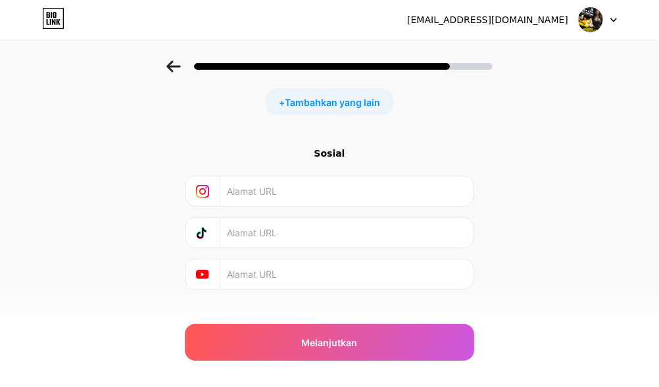
type input "http://apakabar.site/wa/madu4d/"
click at [320, 196] on input "text" at bounding box center [346, 191] width 239 height 30
paste input "https://www.instagram.com/admincantikmd4d/"
type input "https://www.instagram.com/admincantikmd4d/"
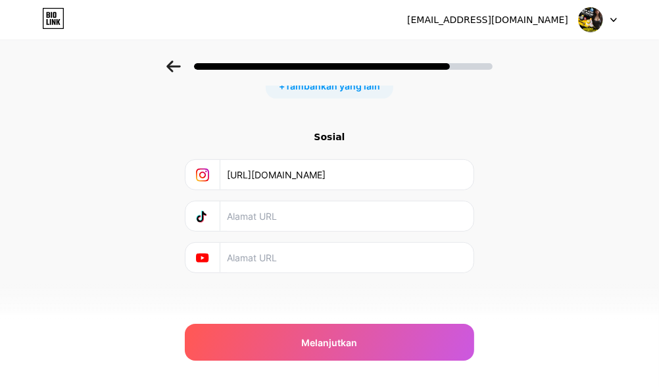
scroll to position [386, 0]
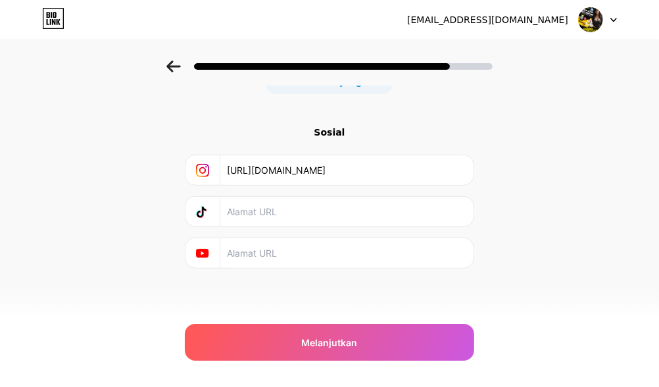
click at [455, 212] on input "text" at bounding box center [346, 212] width 239 height 30
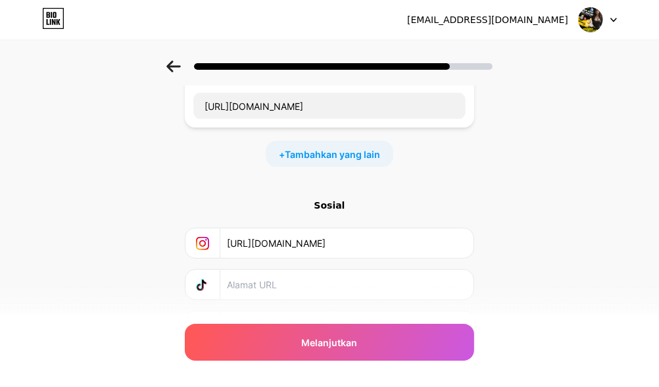
click at [209, 287] on icon at bounding box center [202, 284] width 13 height 13
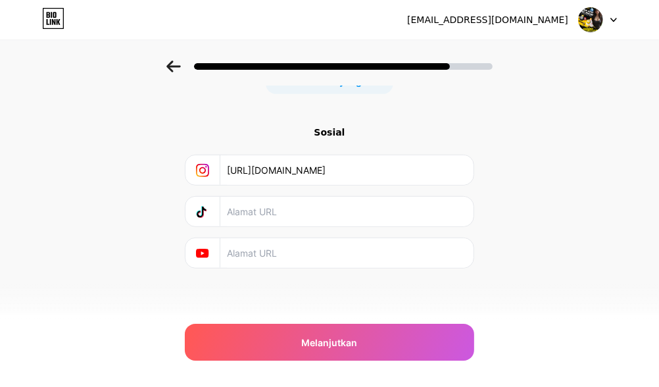
click at [321, 202] on input "text" at bounding box center [346, 212] width 239 height 30
click at [364, 245] on input "text" at bounding box center [346, 253] width 239 height 30
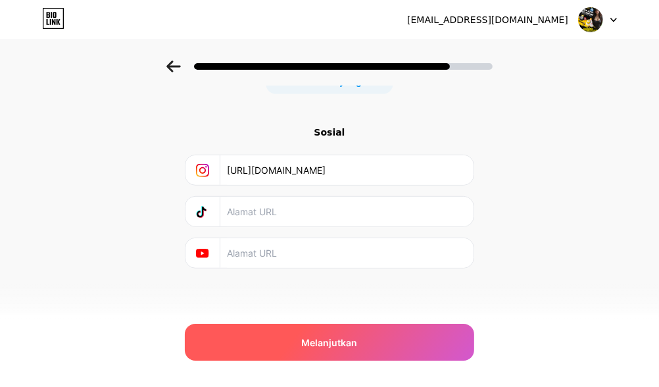
click at [343, 333] on div "Melanjutkan" at bounding box center [329, 342] width 289 height 37
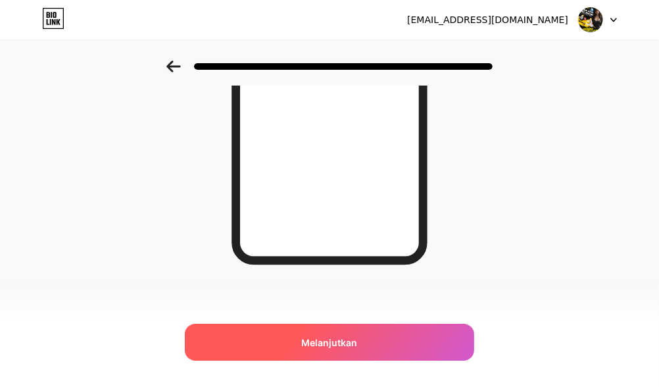
scroll to position [273, 0]
click at [364, 340] on div "Melanjutkan" at bounding box center [329, 342] width 289 height 37
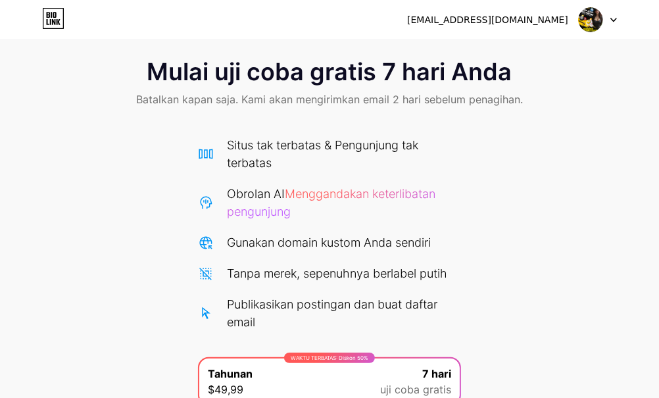
scroll to position [185, 0]
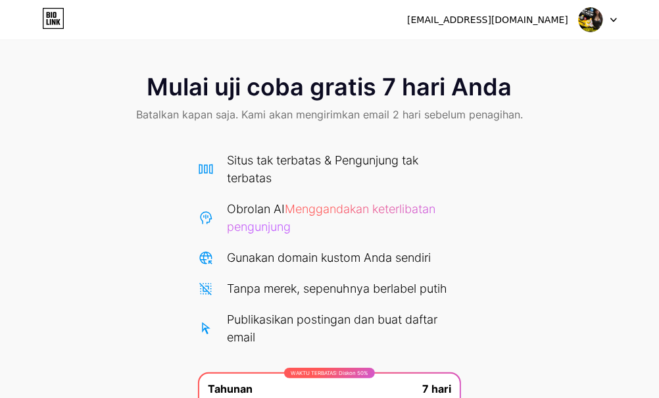
click at [610, 18] on icon at bounding box center [613, 20] width 7 height 5
click at [554, 165] on div "Mulai uji coba gratis 7 hari Anda Batalkan kapan saja. Kami akan mengirimkan em…" at bounding box center [329, 296] width 659 height 470
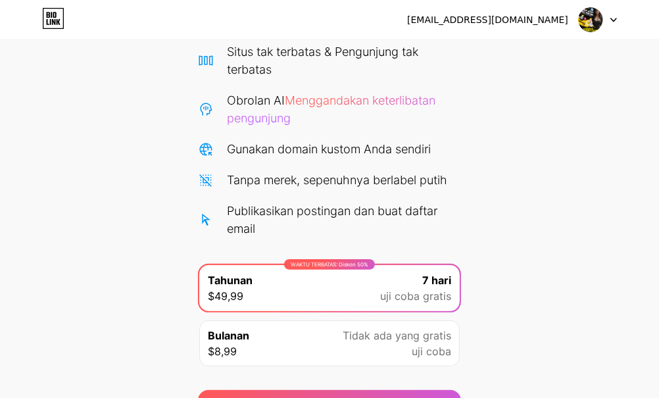
scroll to position [185, 0]
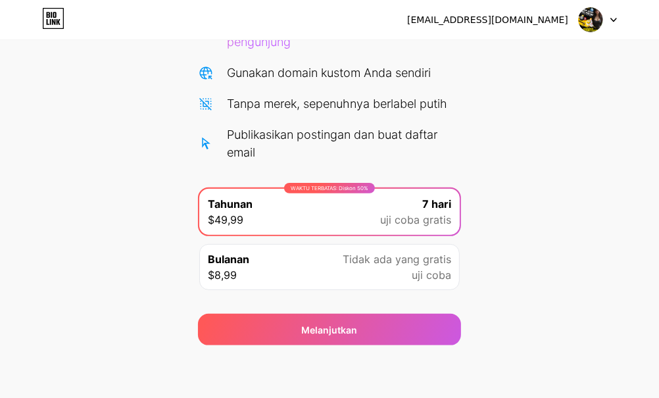
click at [514, 250] on div "Mulai uji coba gratis 7 hari Anda Batalkan kapan saja. Kami akan mengirimkan em…" at bounding box center [329, 111] width 659 height 470
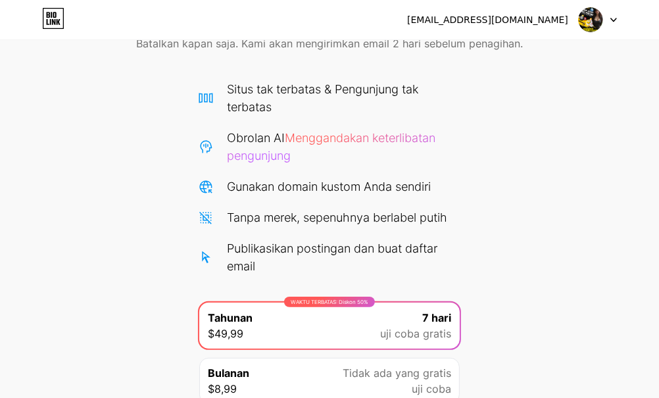
scroll to position [0, 0]
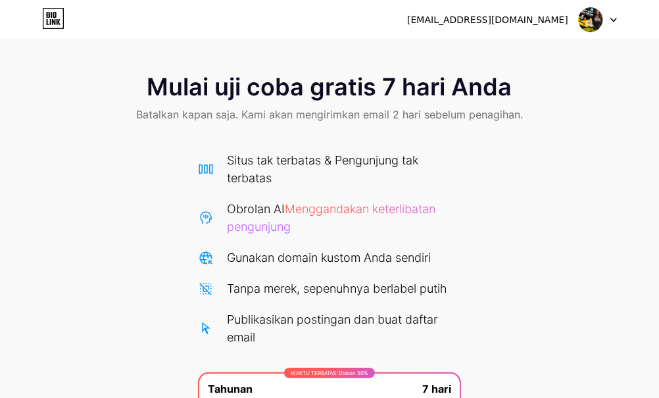
click at [619, 16] on div "karter.baker.5732@quiet-branch.com Keluar" at bounding box center [329, 20] width 659 height 24
click at [605, 22] on div at bounding box center [598, 20] width 38 height 24
click at [570, 59] on li "Keluar" at bounding box center [534, 54] width 163 height 36
click at [520, 48] on li "Keluar" at bounding box center [534, 54] width 163 height 36
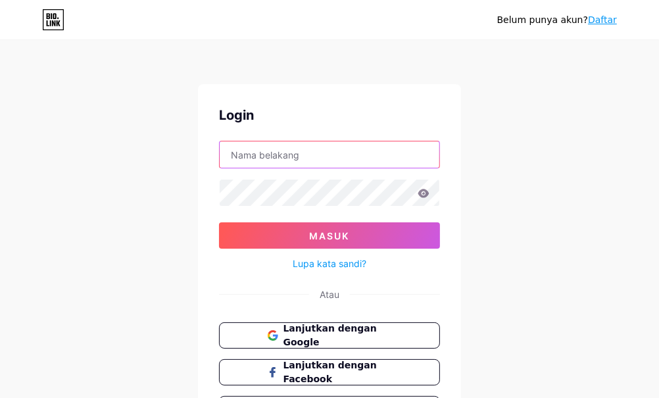
type input "karter.baker.5732@quiet-branch.com"
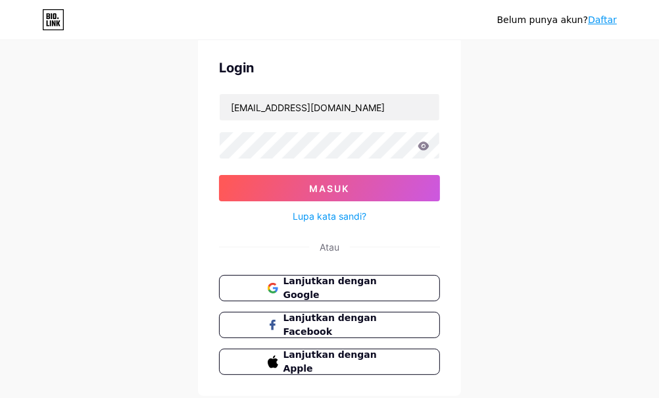
scroll to position [73, 0]
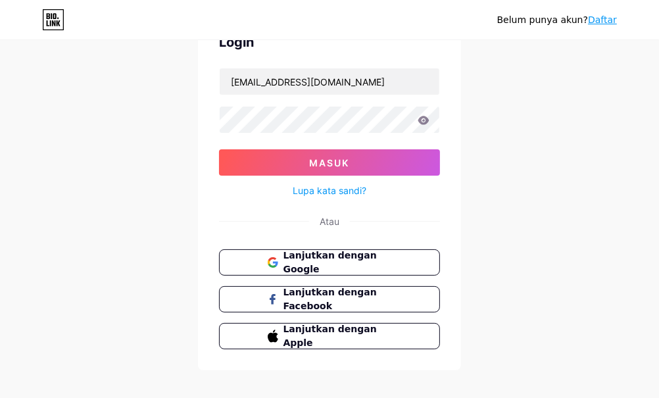
click at [511, 174] on div "Belum punya akun? Daftar Login karter.baker.5732@quiet-branch.com Masuk Lupa ka…" at bounding box center [329, 169] width 659 height 485
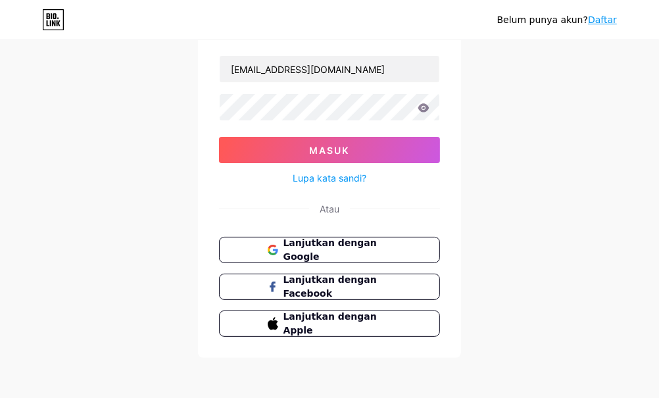
scroll to position [86, 0]
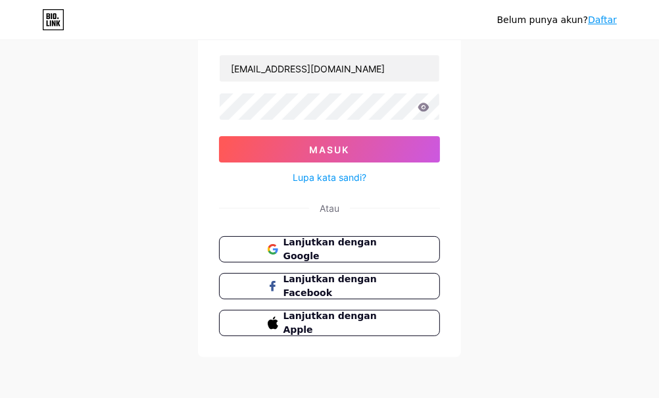
click at [489, 224] on div "Belum punya akun? Daftar Login karter.baker.5732@quiet-branch.com Masuk Lupa ka…" at bounding box center [329, 156] width 659 height 485
